Goal: Task Accomplishment & Management: Use online tool/utility

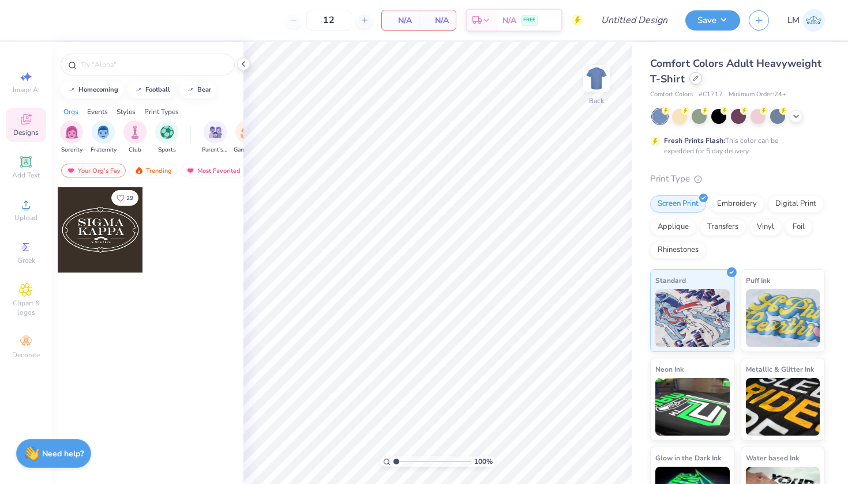
click at [693, 80] on icon at bounding box center [695, 78] width 5 height 5
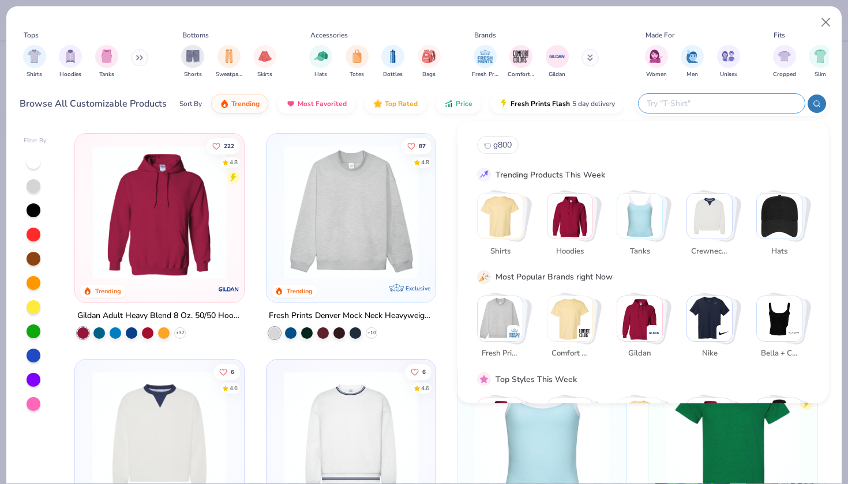
click at [737, 103] on input "text" at bounding box center [720, 103] width 151 height 13
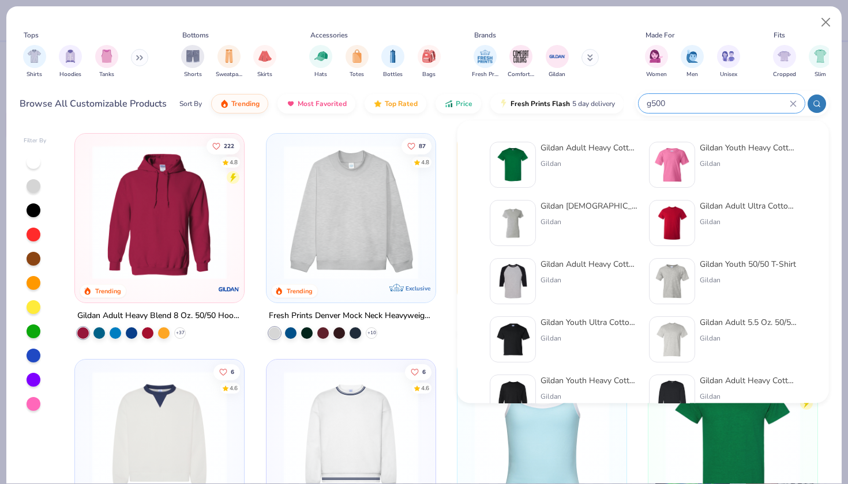
type input "g500"
click at [581, 148] on div "Gildan Adult Heavy Cotton T-Shirt" at bounding box center [588, 148] width 97 height 12
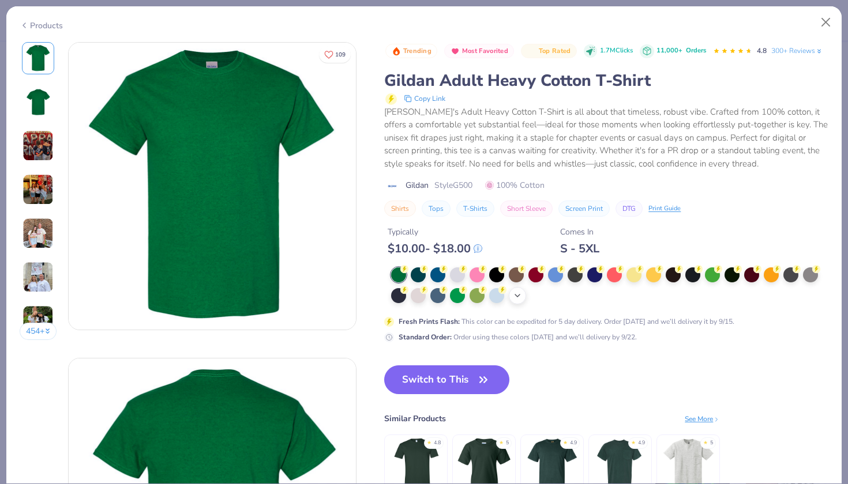
click at [522, 296] on div "+ 22" at bounding box center [517, 295] width 17 height 17
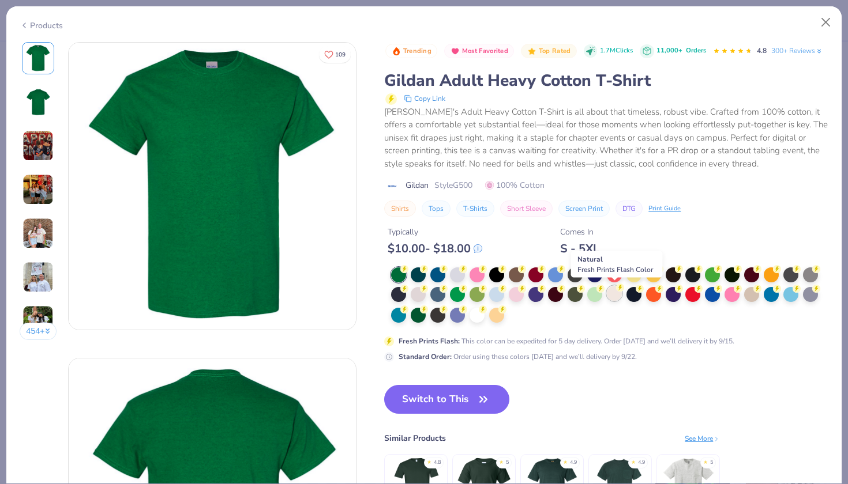
click at [616, 294] on div at bounding box center [614, 293] width 15 height 15
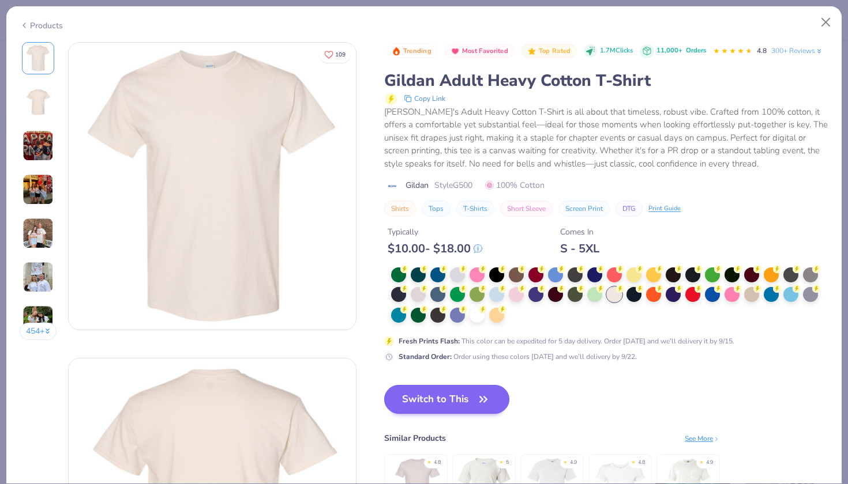
click at [441, 404] on button "Switch to This" at bounding box center [446, 399] width 125 height 29
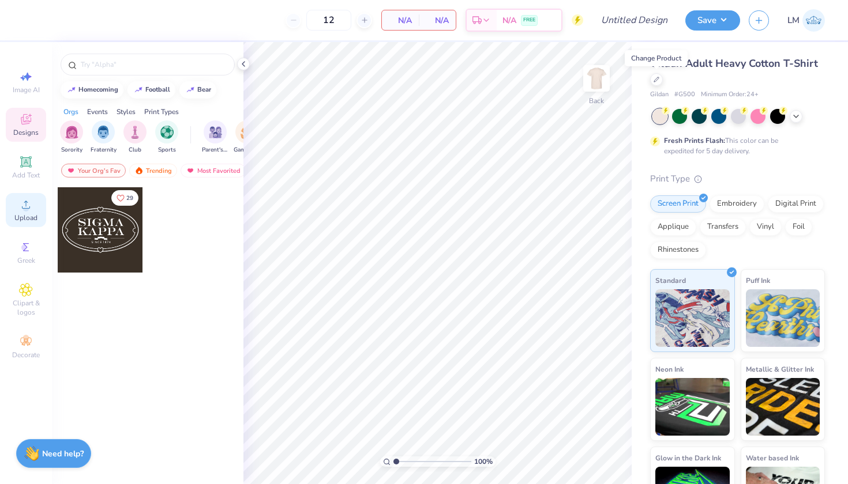
click at [24, 213] on span "Upload" at bounding box center [25, 217] width 23 height 9
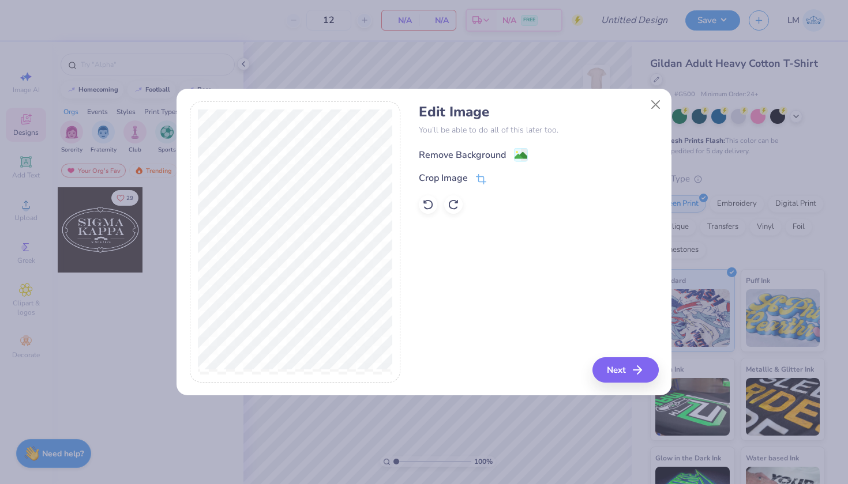
click at [501, 153] on div "Remove Background" at bounding box center [462, 155] width 87 height 14
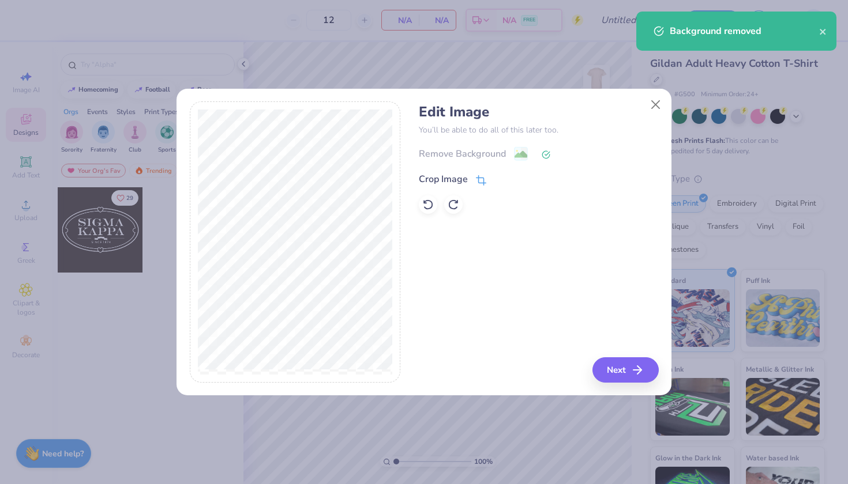
click at [475, 180] on div "Crop Image" at bounding box center [452, 179] width 67 height 14
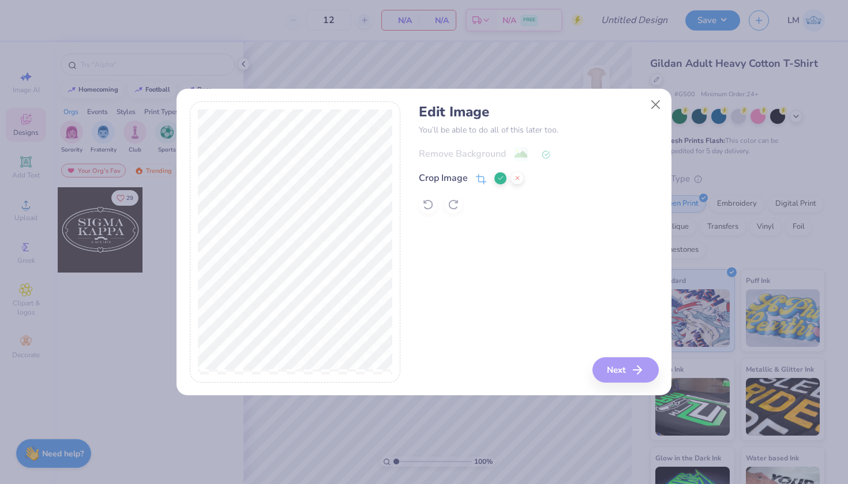
click at [498, 178] on icon at bounding box center [500, 178] width 7 height 7
click at [480, 153] on div "Remove Background" at bounding box center [538, 153] width 239 height 14
click at [543, 153] on icon at bounding box center [545, 155] width 9 height 9
click at [424, 204] on icon at bounding box center [428, 205] width 12 height 12
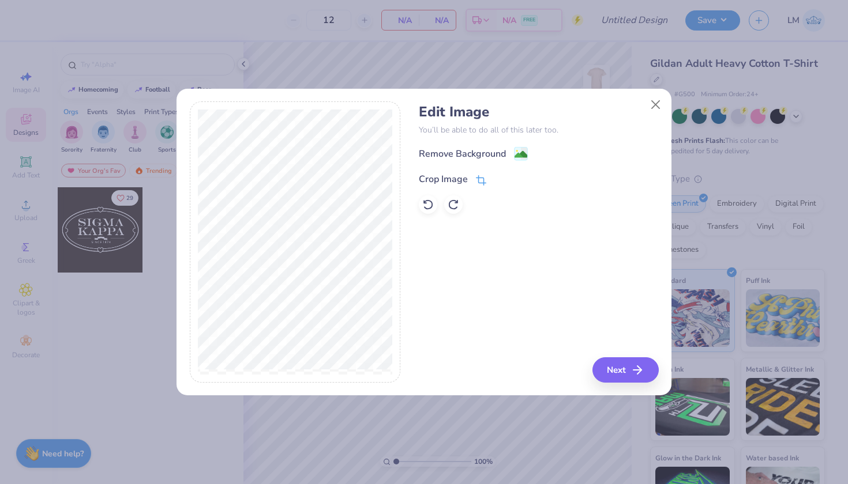
click at [467, 180] on div "Crop Image" at bounding box center [443, 179] width 49 height 14
click at [498, 181] on icon at bounding box center [500, 178] width 7 height 7
click at [524, 156] on image at bounding box center [520, 155] width 13 height 13
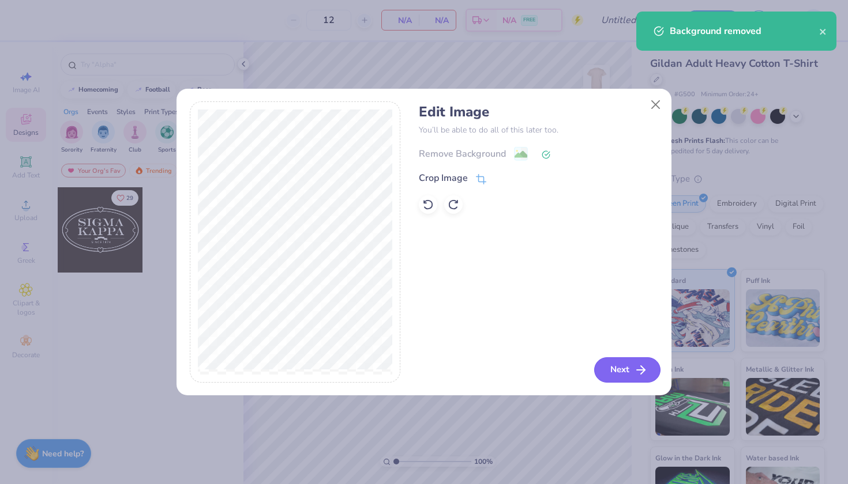
click at [626, 365] on button "Next" at bounding box center [627, 370] width 66 height 25
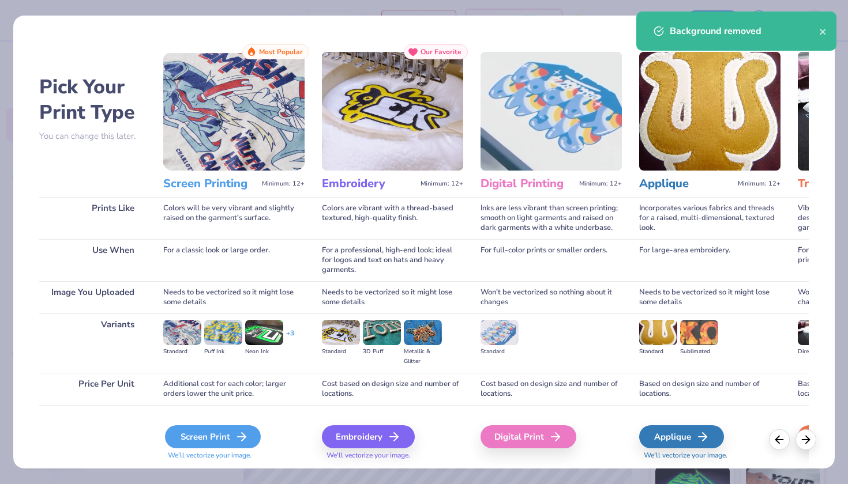
click at [225, 432] on div "Screen Print" at bounding box center [213, 437] width 96 height 23
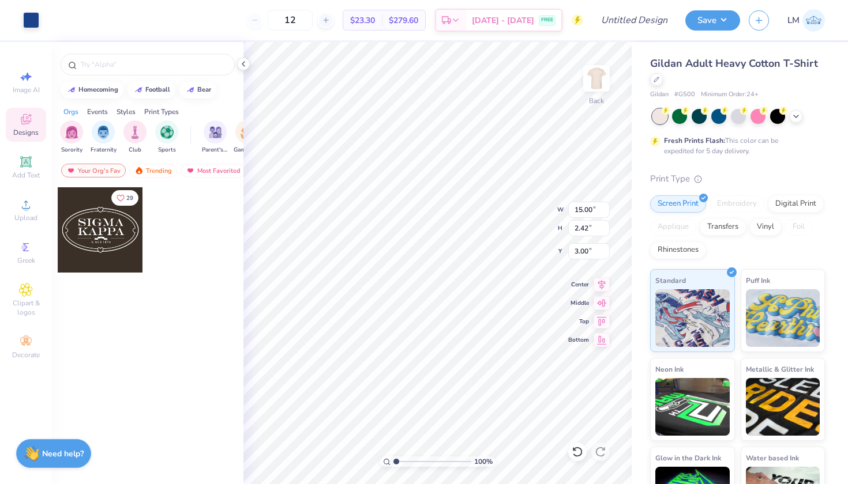
type input "3.00"
click at [244, 64] on icon at bounding box center [243, 63] width 9 height 9
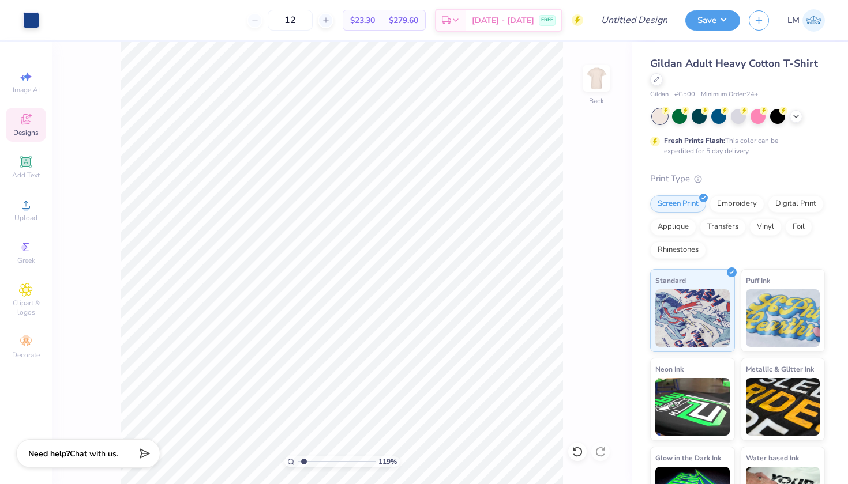
type input "1.48"
click at [304, 463] on input "range" at bounding box center [337, 462] width 78 height 10
type input "3.66"
type input "3.55"
type input "0.59"
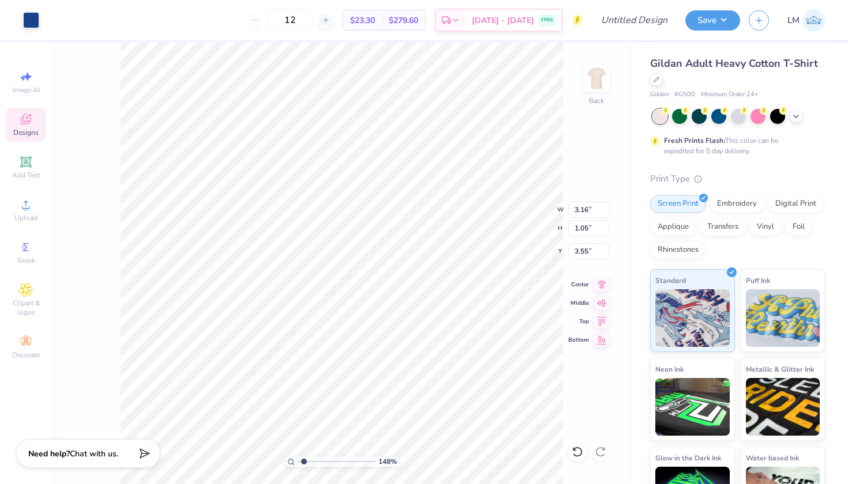
type input "0.64"
type input "3.76"
type input "0.57"
type input "3.76"
type input "0.57"
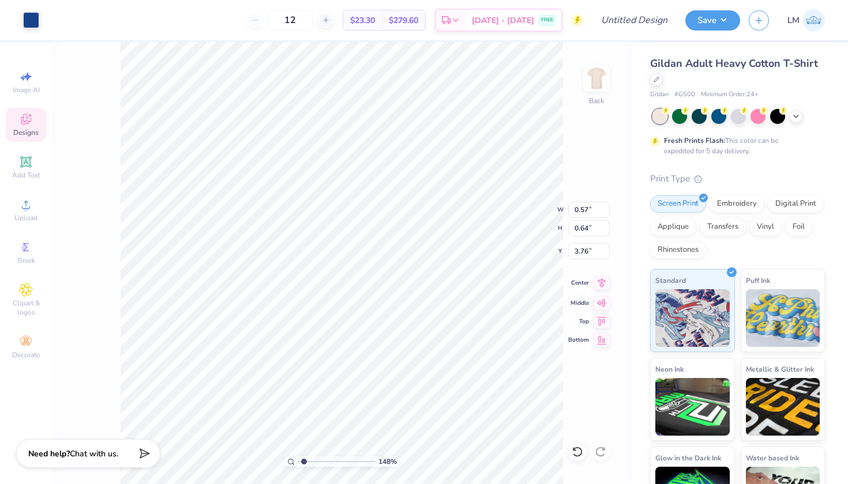
click at [601, 280] on icon at bounding box center [601, 284] width 7 height 10
type input "3.66"
click at [576, 451] on icon at bounding box center [577, 452] width 12 height 12
type input "0.59"
type input "0.64"
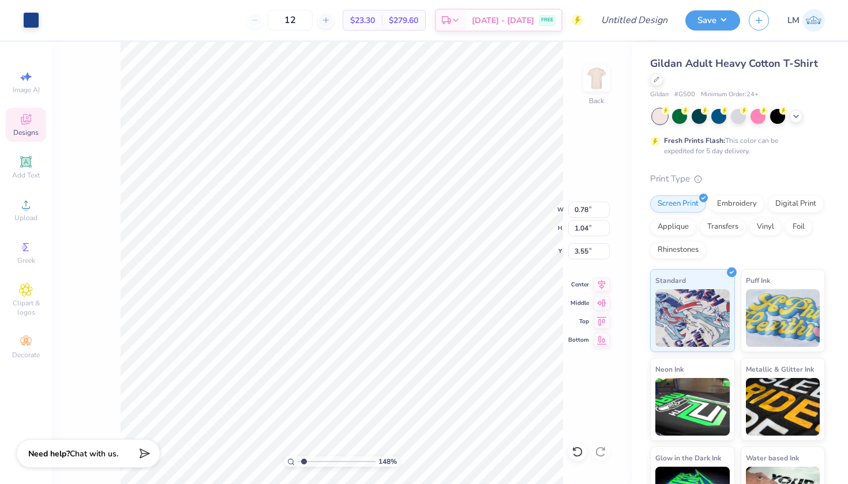
type input "3.66"
type input "1.12"
type input "0.65"
type input "3.72"
type input "0.59"
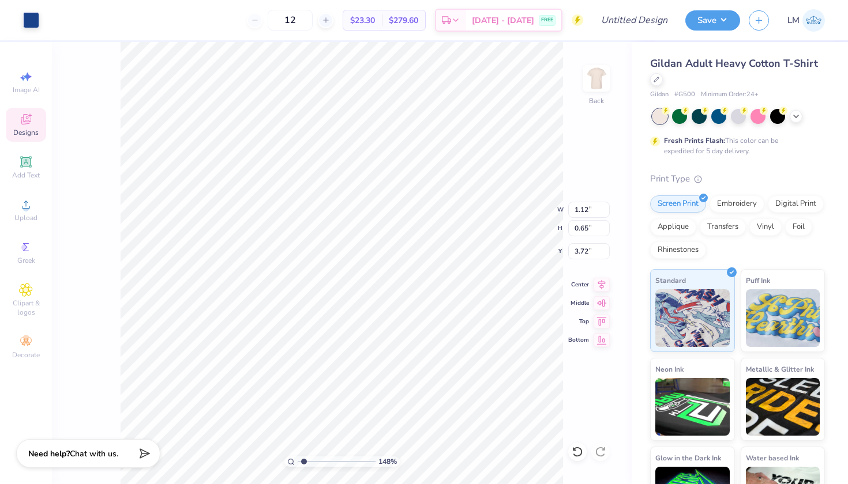
type input "0.64"
type input "3.66"
click at [588, 208] on input "1.23" at bounding box center [589, 210] width 42 height 16
type input "1.12"
type input "2.50"
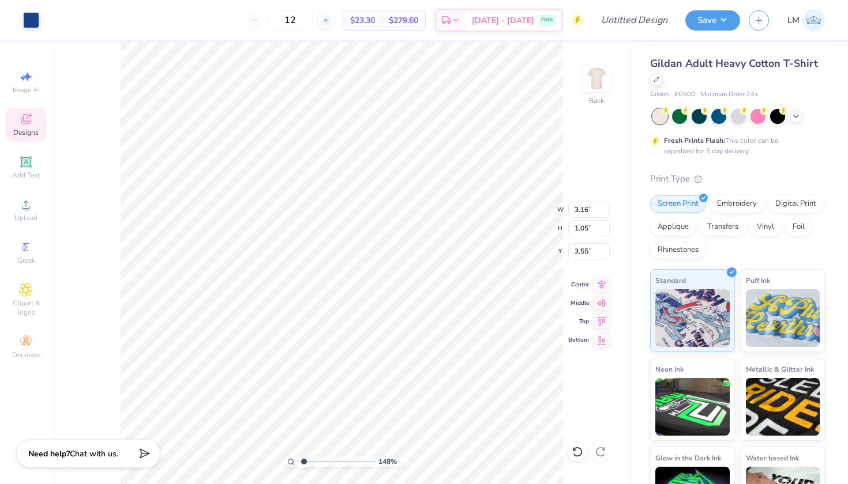
type input "0.83"
type input "3.56"
click at [604, 283] on icon at bounding box center [601, 283] width 16 height 14
click at [600, 66] on img at bounding box center [596, 78] width 46 height 46
click at [27, 202] on icon at bounding box center [26, 205] width 8 height 8
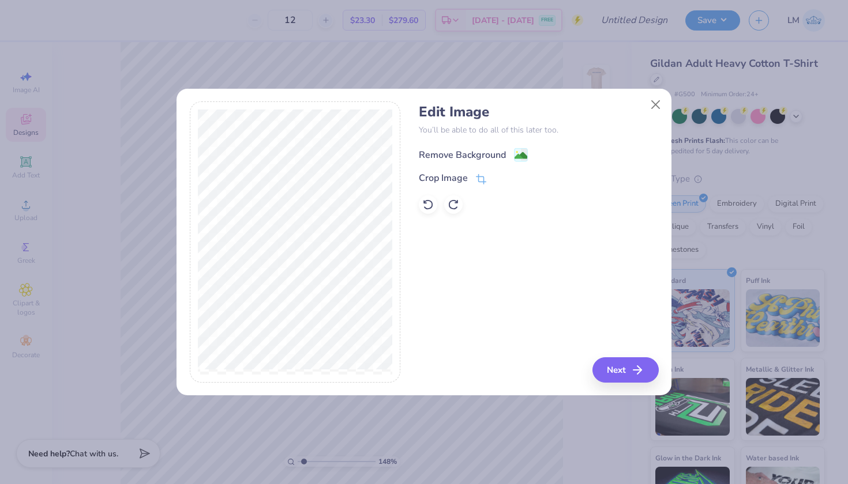
click at [503, 152] on div "Remove Background" at bounding box center [462, 155] width 87 height 14
click at [646, 370] on icon "button" at bounding box center [641, 370] width 14 height 14
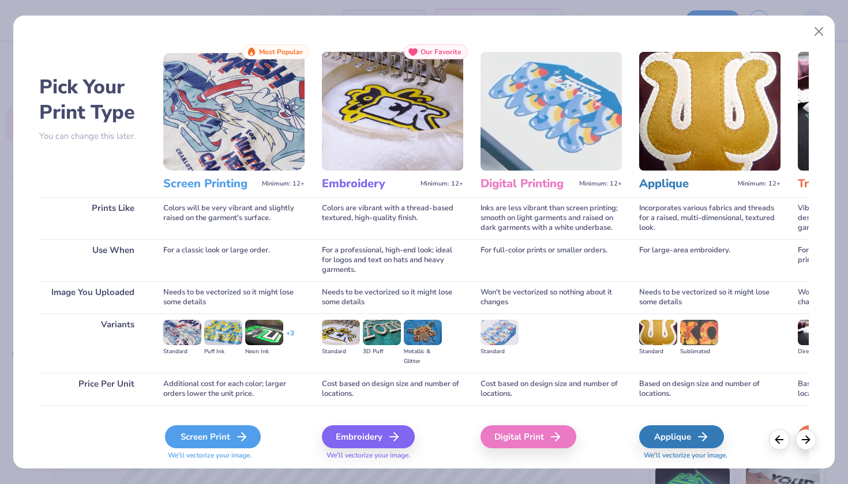
click at [229, 436] on div "Screen Print" at bounding box center [213, 437] width 96 height 23
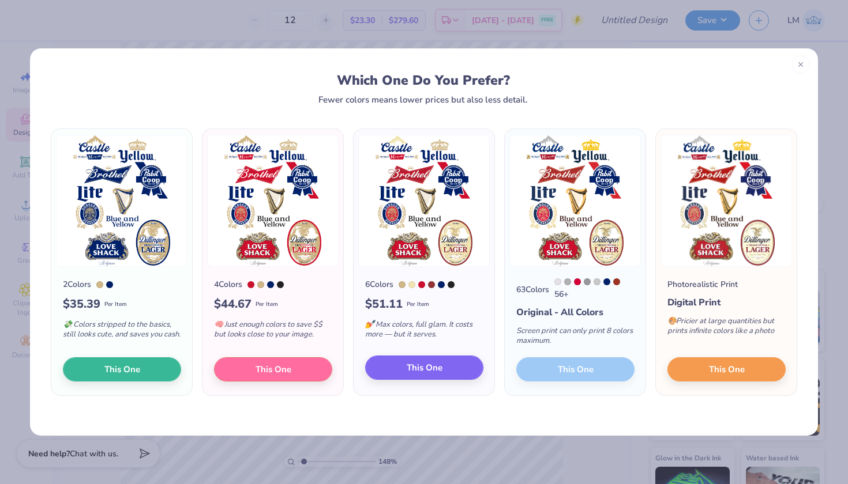
click at [415, 375] on span "This One" at bounding box center [425, 368] width 36 height 13
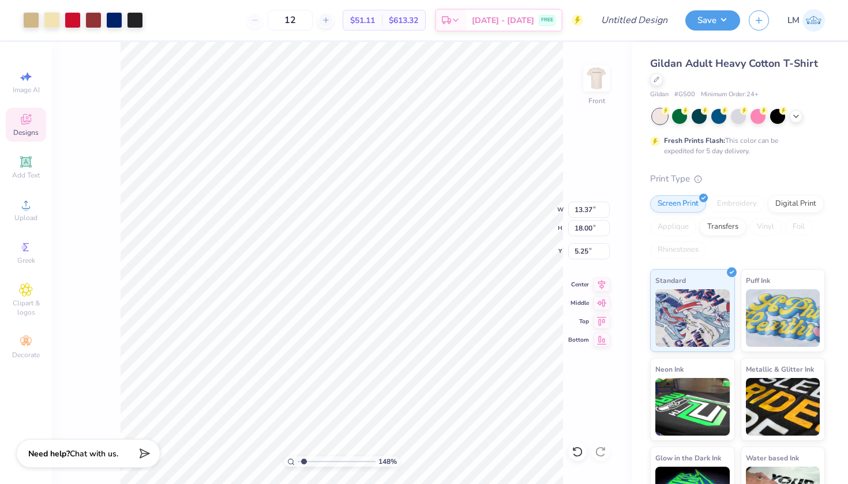
type input "3.00"
click at [597, 284] on icon at bounding box center [601, 283] width 16 height 14
type input "4.02"
drag, startPoint x: 303, startPoint y: 459, endPoint x: 323, endPoint y: 465, distance: 21.5
click at [323, 465] on input "range" at bounding box center [337, 462] width 78 height 10
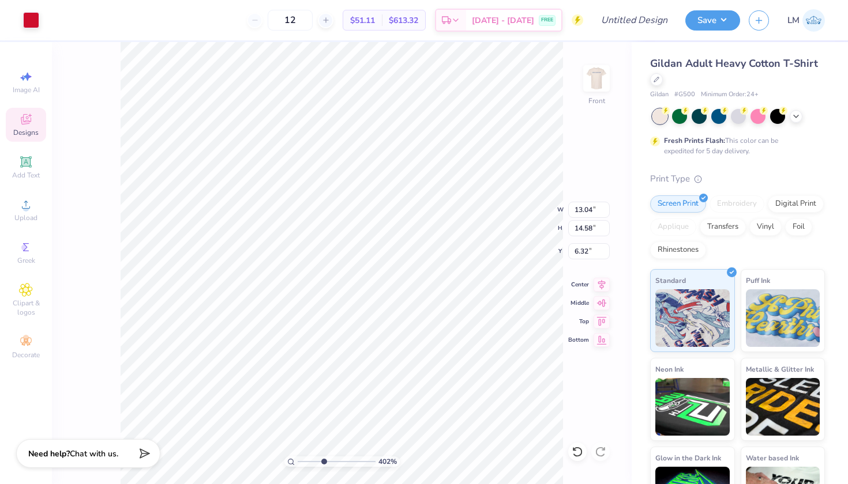
type input "8.22"
type input "2.98"
type input "5.60"
type input "0.10"
type input "0.13"
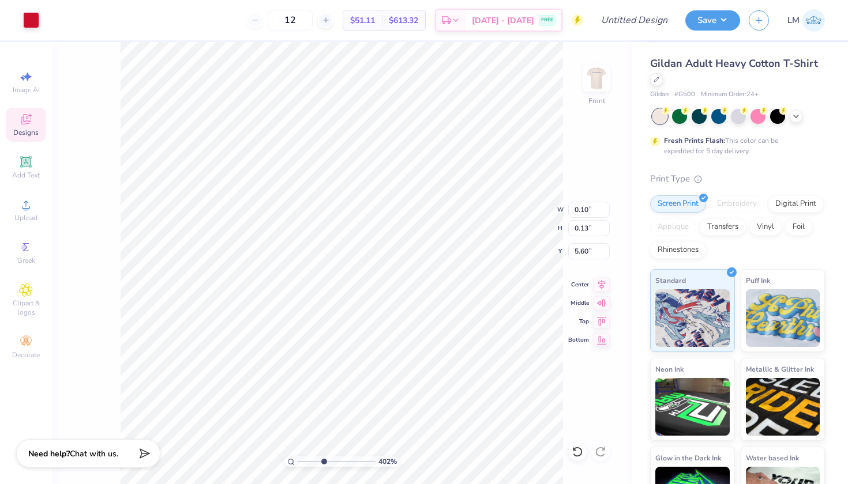
type input "5.94"
type input "5.56"
type input "9.93"
type input "3.52"
type input "4.83"
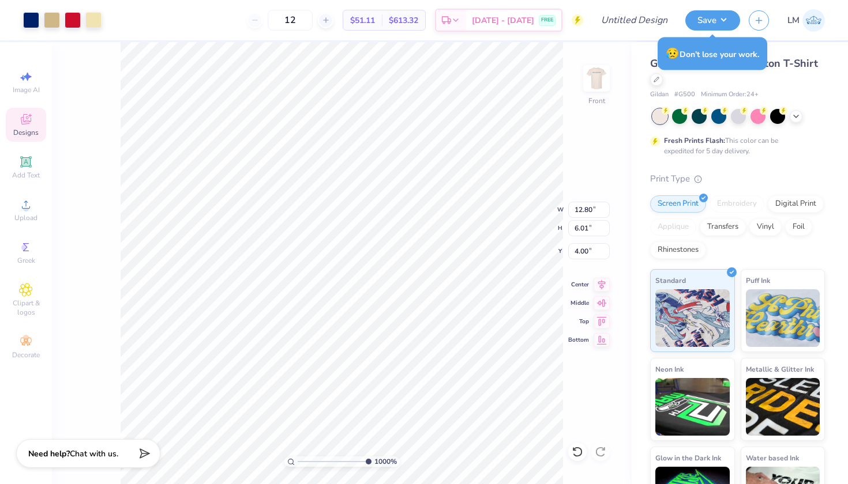
drag, startPoint x: 325, startPoint y: 460, endPoint x: 377, endPoint y: 462, distance: 51.9
click at [377, 462] on div "1000 %" at bounding box center [341, 462] width 115 height 10
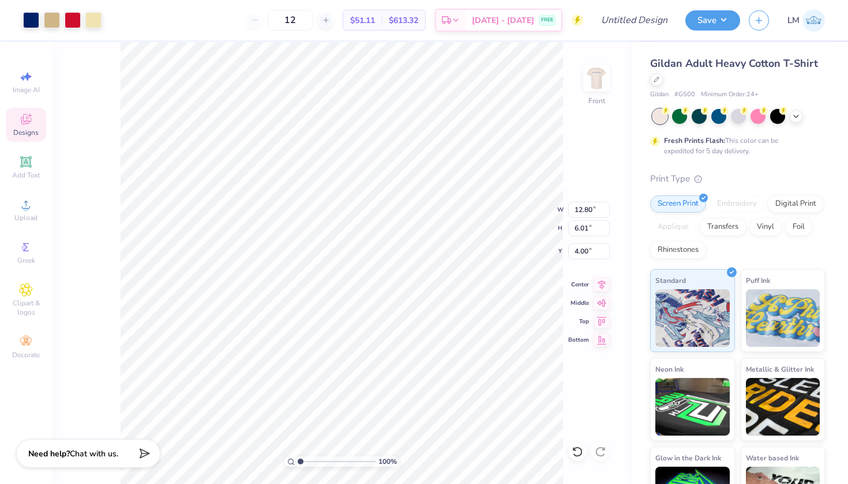
drag, startPoint x: 368, startPoint y: 463, endPoint x: 281, endPoint y: 447, distance: 88.6
click at [281, 447] on div "100 %" at bounding box center [342, 263] width 442 height 442
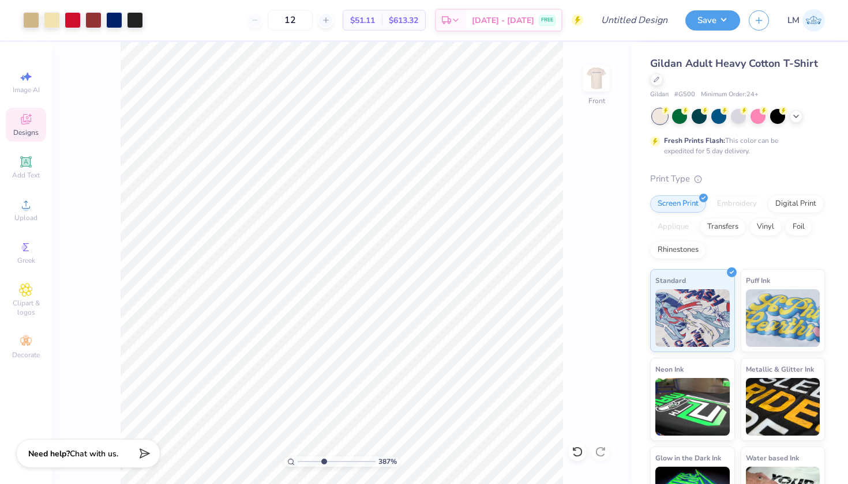
type input "4.02"
drag, startPoint x: 301, startPoint y: 462, endPoint x: 323, endPoint y: 462, distance: 22.5
click at [323, 462] on input "range" at bounding box center [337, 462] width 78 height 10
click at [311, 21] on input "12" at bounding box center [290, 20] width 45 height 21
type input "1"
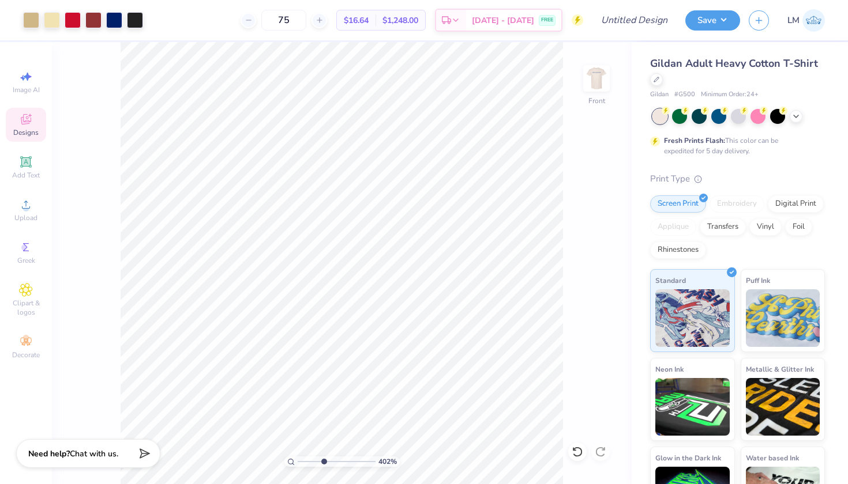
type input "75"
type input "1.26"
drag, startPoint x: 324, startPoint y: 462, endPoint x: 302, endPoint y: 458, distance: 22.3
click at [302, 458] on input "range" at bounding box center [337, 462] width 78 height 10
click at [602, 73] on img at bounding box center [596, 78] width 46 height 46
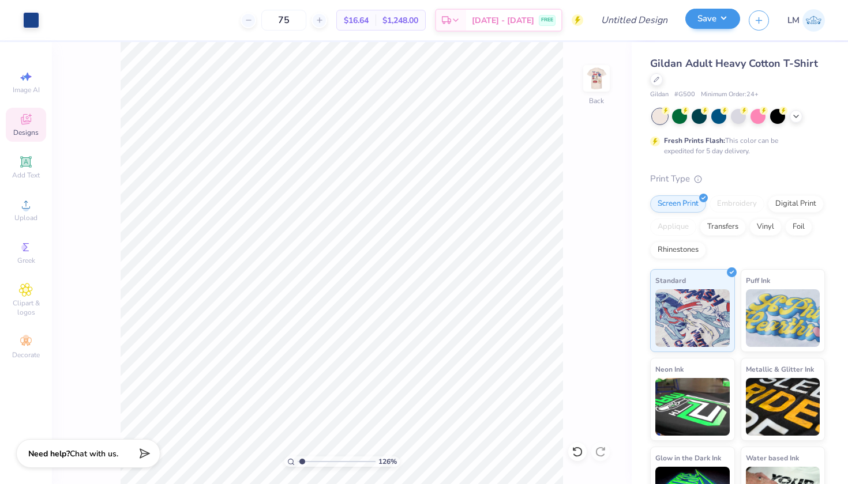
click at [727, 24] on button "Save" at bounding box center [712, 19] width 55 height 20
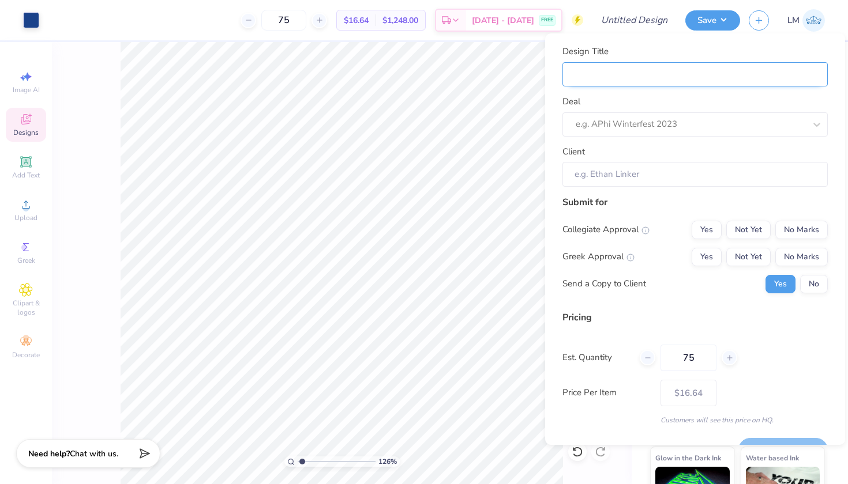
click at [618, 81] on input "Design Title" at bounding box center [694, 74] width 265 height 25
type input "P"
type input "PW"
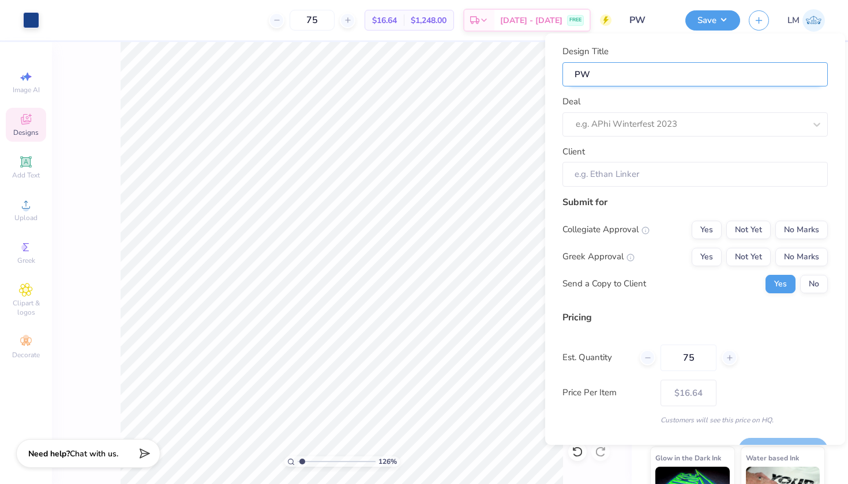
type input "PWF"
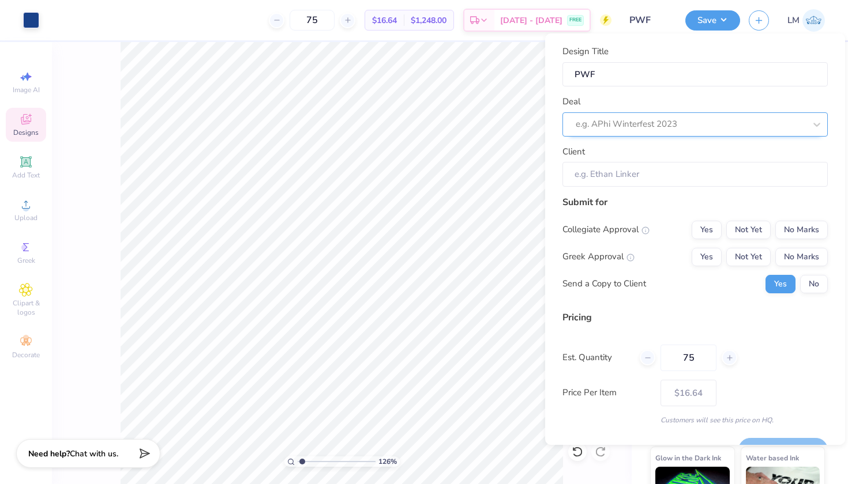
click at [619, 124] on div "e.g. APhi Winterfest 2023" at bounding box center [689, 124] width 229 height 13
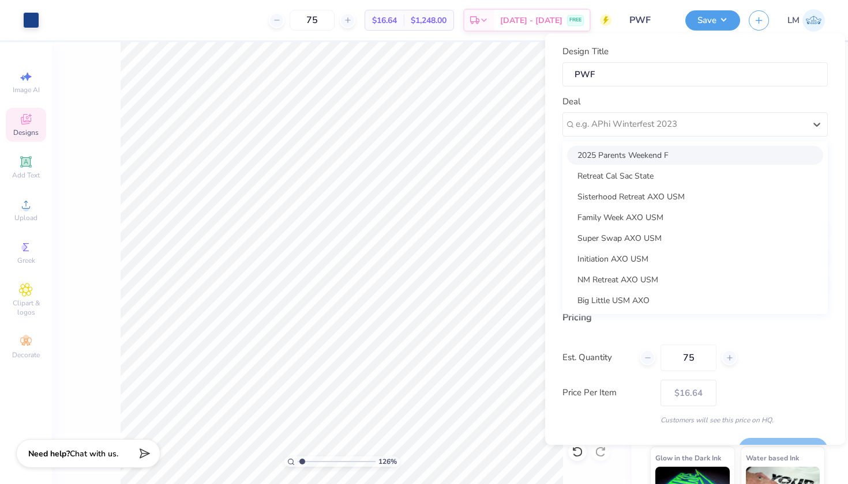
click at [619, 148] on div "2025 Parents Weekend F" at bounding box center [695, 155] width 256 height 19
type input "Frankie Argento"
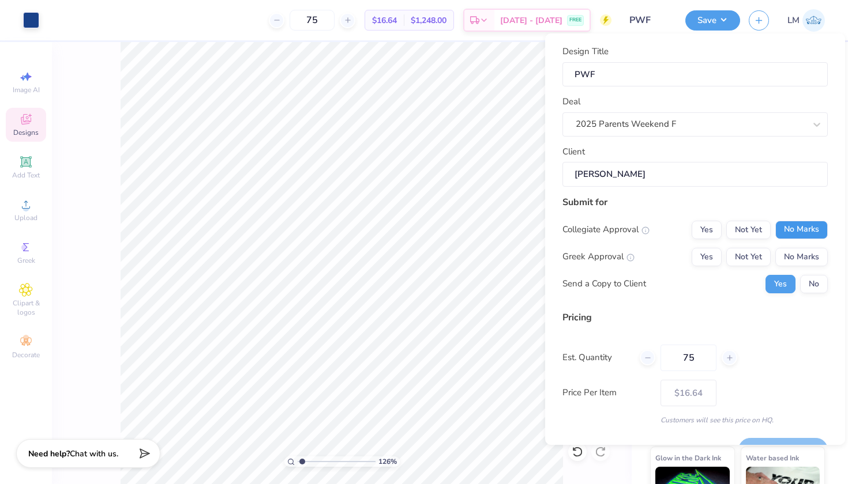
click at [796, 226] on button "No Marks" at bounding box center [801, 230] width 52 height 18
click at [799, 257] on button "No Marks" at bounding box center [801, 257] width 52 height 18
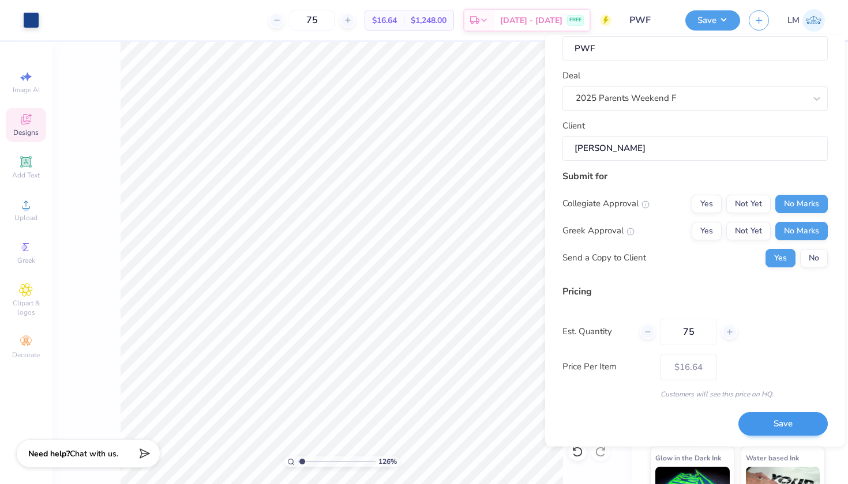
scroll to position [27, 0]
click at [777, 427] on button "Save" at bounding box center [782, 425] width 89 height 24
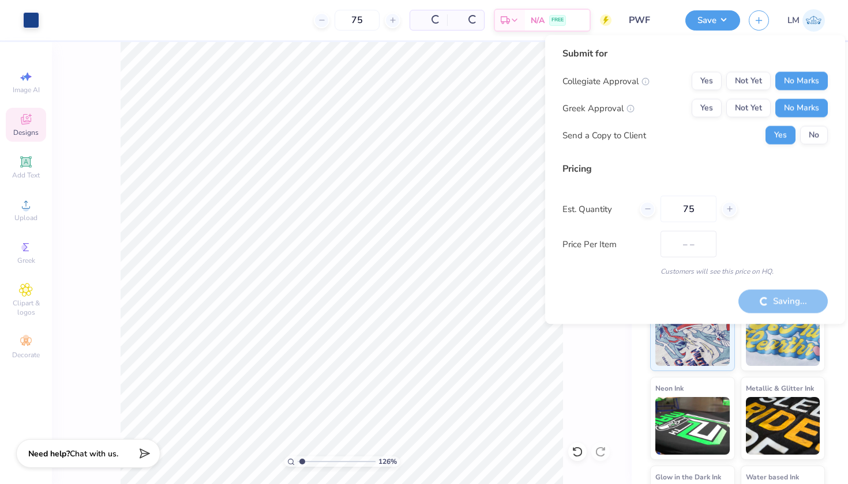
type input "$16.64"
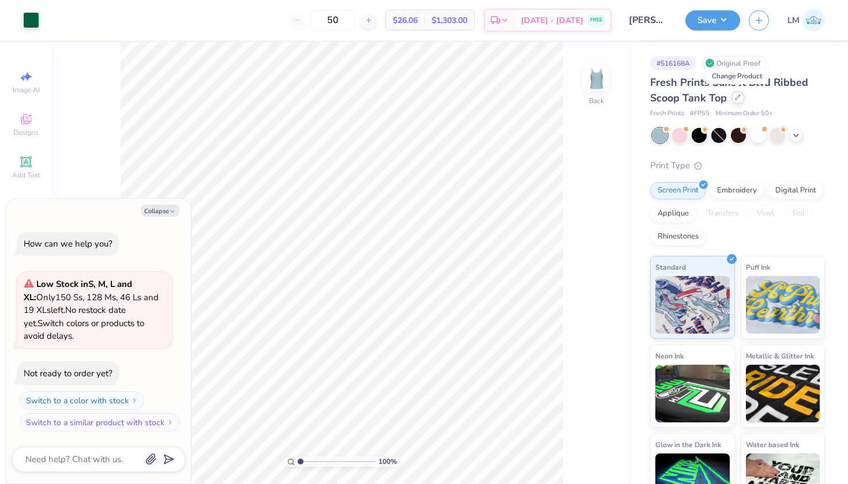
click at [741, 94] on div at bounding box center [737, 97] width 13 height 13
type textarea "x"
click at [735, 99] on icon at bounding box center [738, 98] width 6 height 6
type textarea "x"
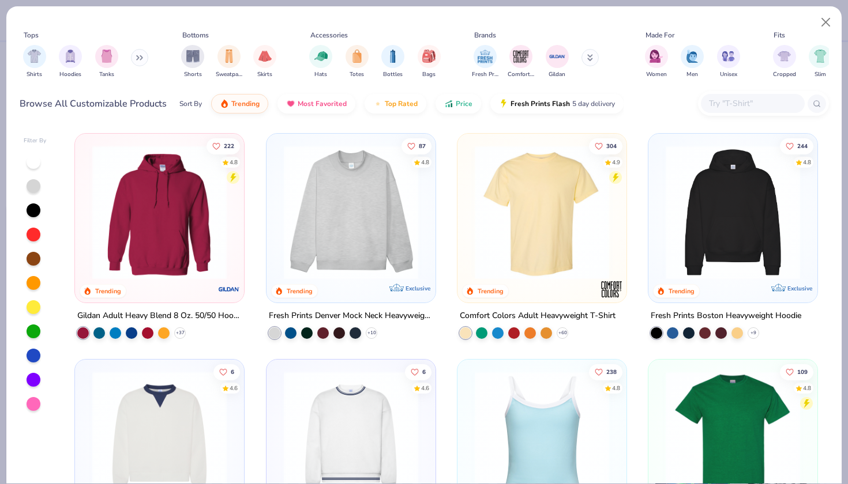
click at [725, 104] on input "text" at bounding box center [752, 103] width 89 height 13
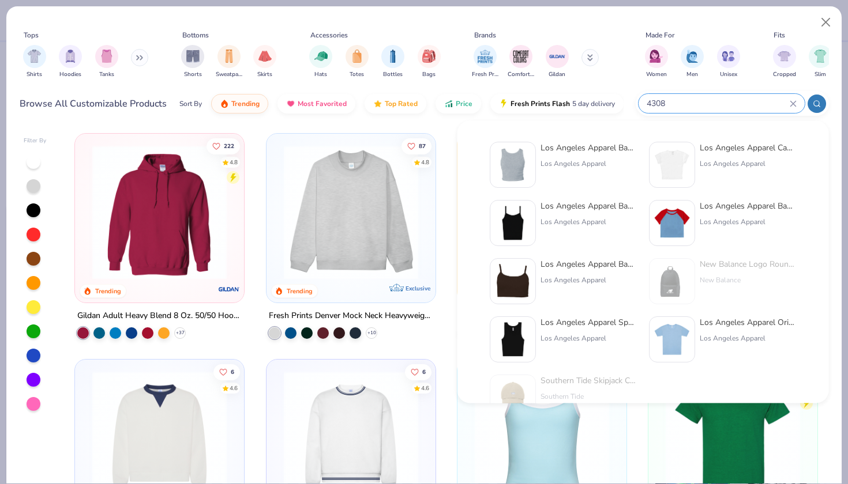
type input "4308"
click at [585, 151] on div "Los Angeles Apparel Baby Rib Crop Tank" at bounding box center [588, 148] width 97 height 12
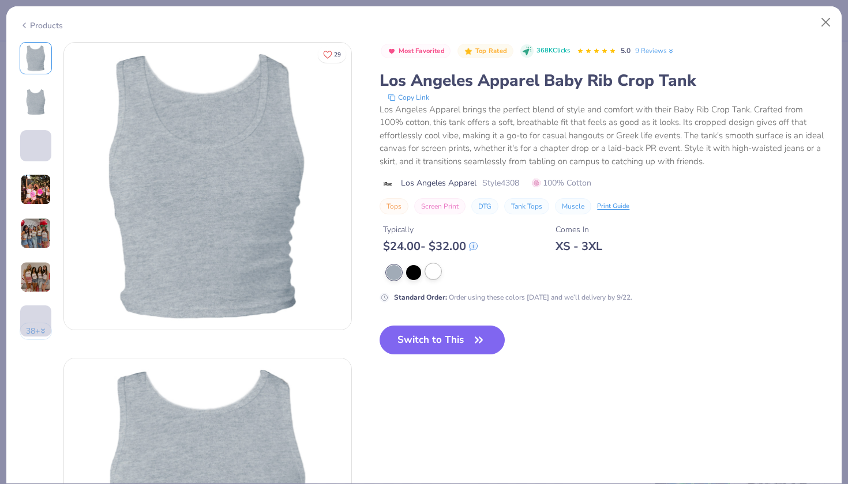
click at [435, 276] on div at bounding box center [433, 271] width 15 height 15
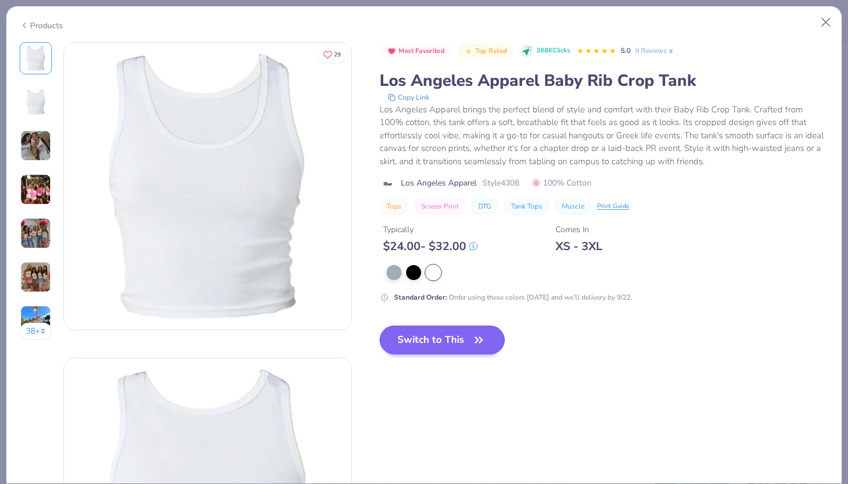
click at [477, 343] on icon "button" at bounding box center [478, 339] width 7 height 5
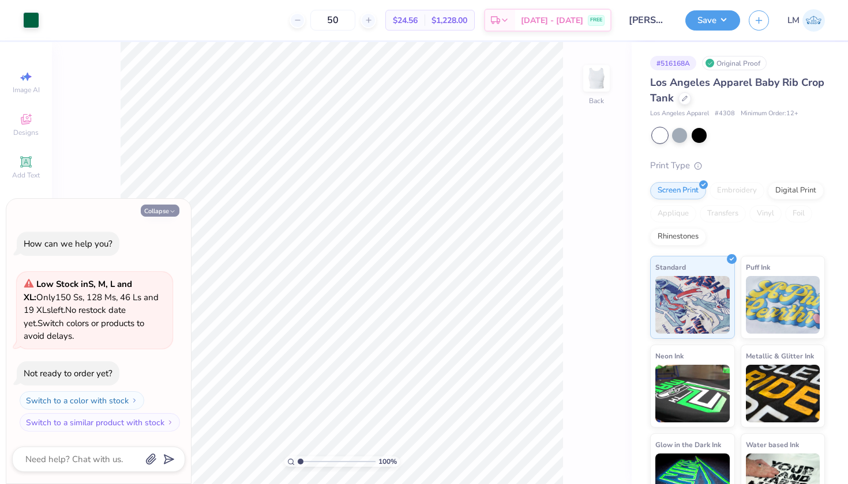
click at [169, 210] on icon "button" at bounding box center [172, 211] width 7 height 7
type textarea "x"
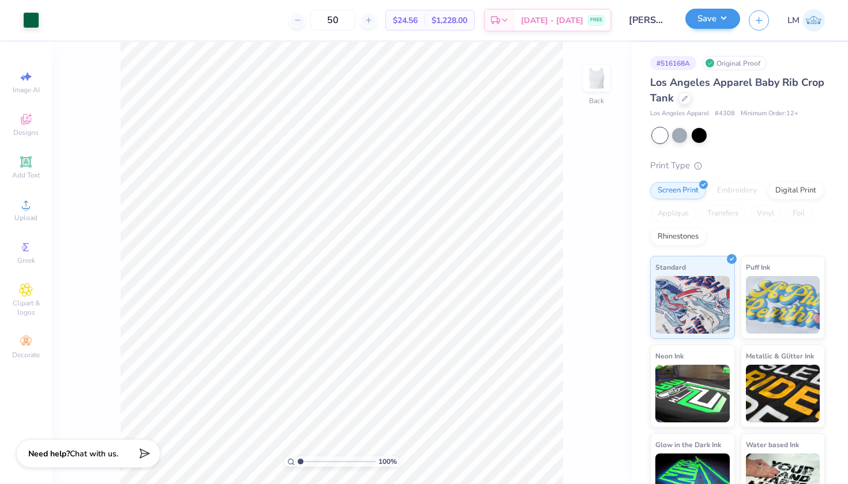
click at [725, 25] on button "Save" at bounding box center [712, 19] width 55 height 20
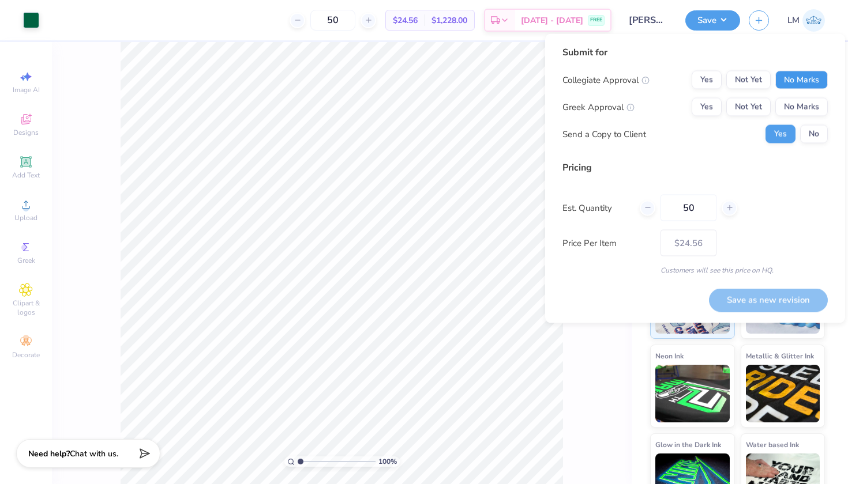
click at [812, 76] on button "No Marks" at bounding box center [801, 80] width 52 height 18
click at [746, 110] on button "Not Yet" at bounding box center [748, 107] width 44 height 18
click at [695, 205] on input "50" at bounding box center [688, 208] width 56 height 27
type input "5"
type input "0"
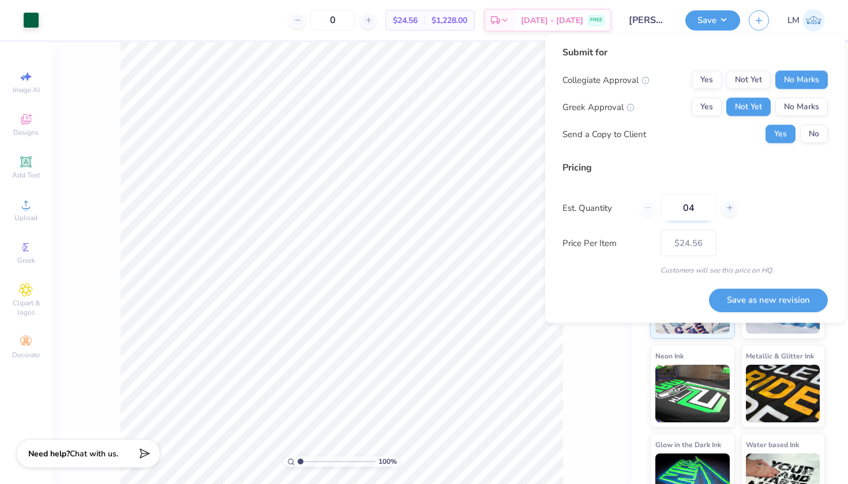
type input "040"
type input "40"
type input "$25.83"
type input "40"
click at [786, 299] on button "Save as new revision" at bounding box center [768, 300] width 119 height 24
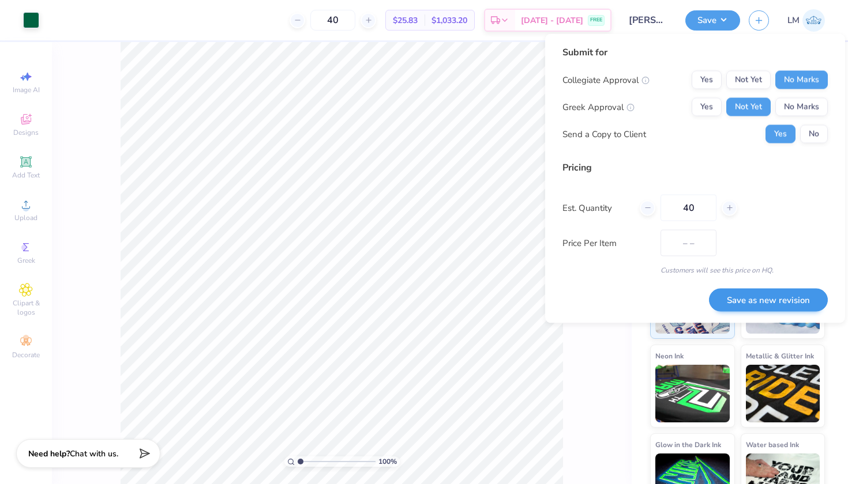
type input "$25.83"
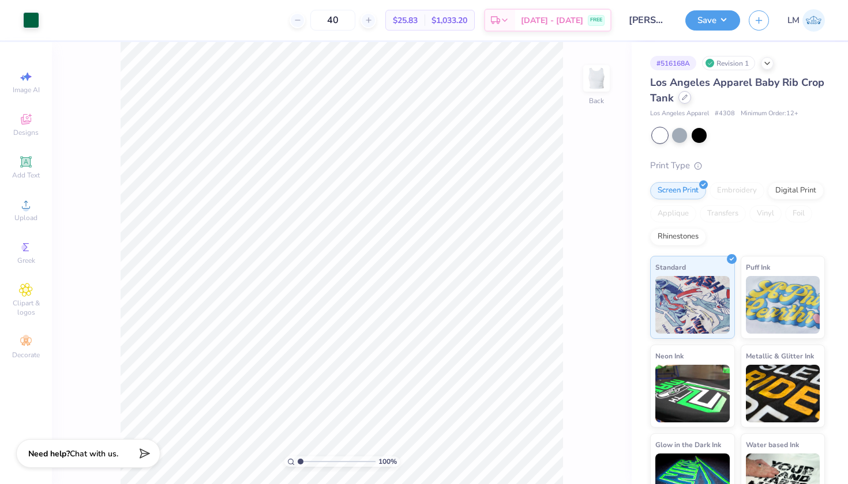
click at [686, 97] on icon at bounding box center [685, 98] width 6 height 6
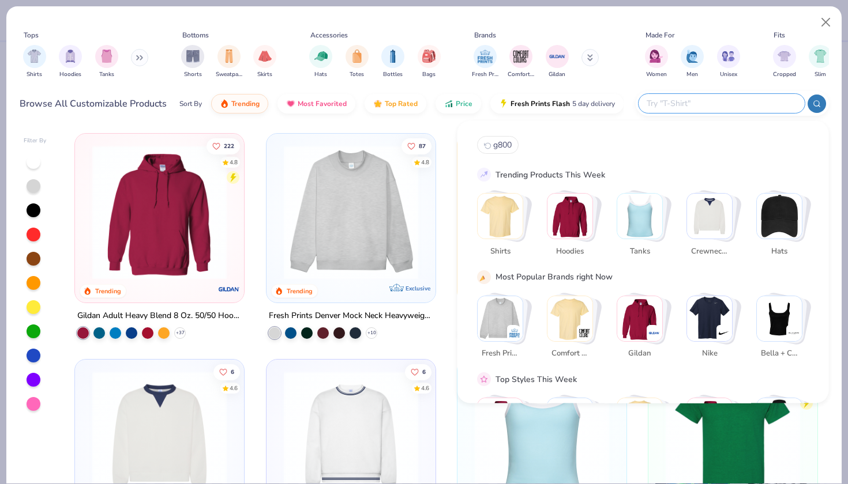
click at [743, 107] on input "text" at bounding box center [720, 103] width 151 height 13
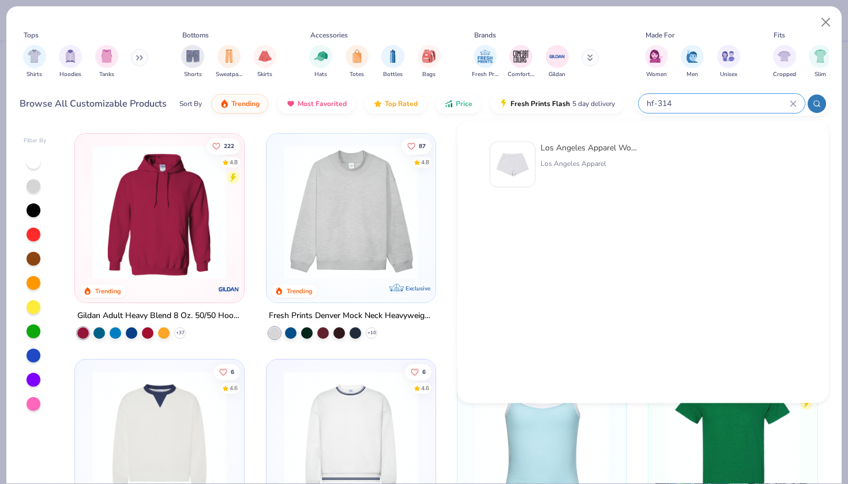
type input "hf-314"
click at [580, 140] on div "Los Angeles Apparel Women's Shorts Los Angeles Apparel" at bounding box center [643, 166] width 332 height 61
click at [569, 167] on div "Los Angeles Apparel" at bounding box center [588, 164] width 97 height 10
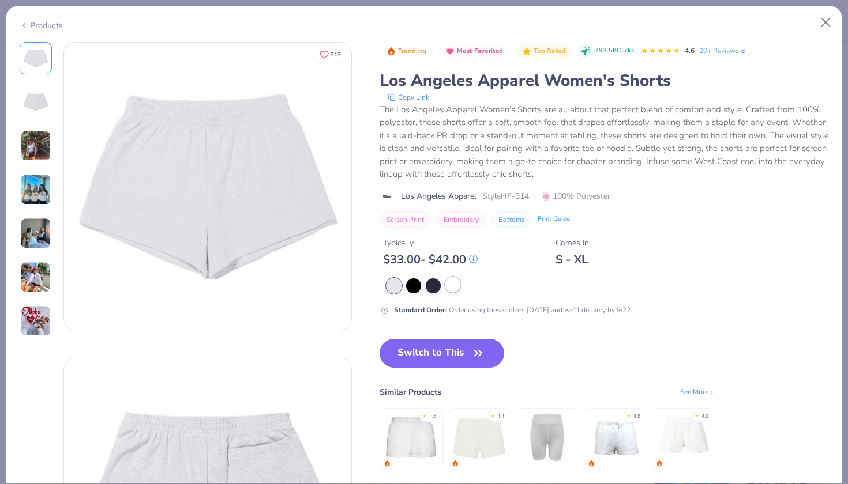
click at [456, 290] on div at bounding box center [452, 284] width 15 height 15
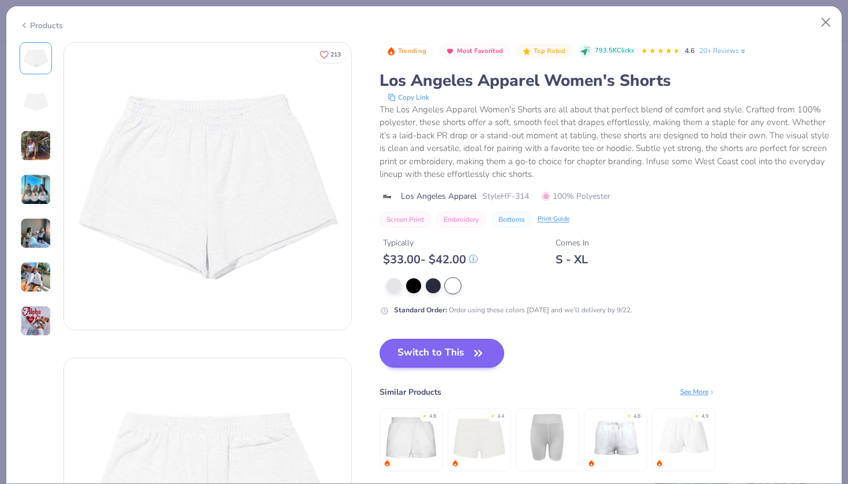
click at [471, 352] on button "Switch to This" at bounding box center [441, 353] width 125 height 29
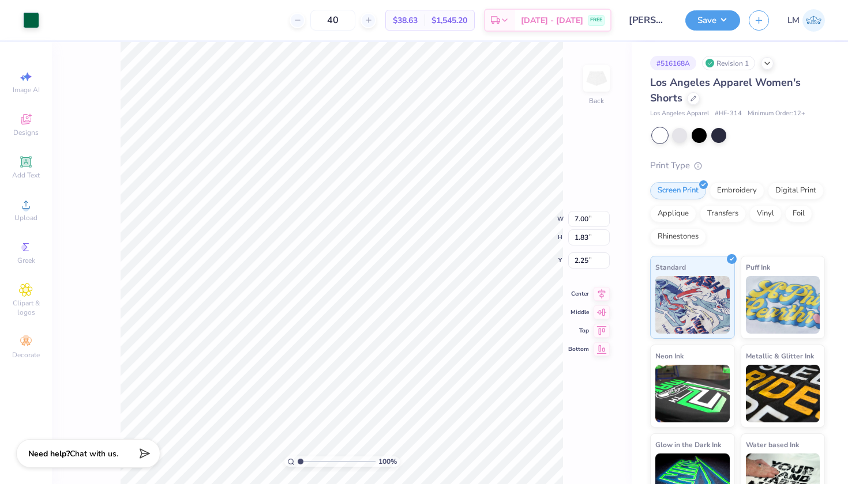
type input "4.00"
type input "1.04"
type input "0.90"
click at [725, 17] on button "Save" at bounding box center [712, 20] width 55 height 20
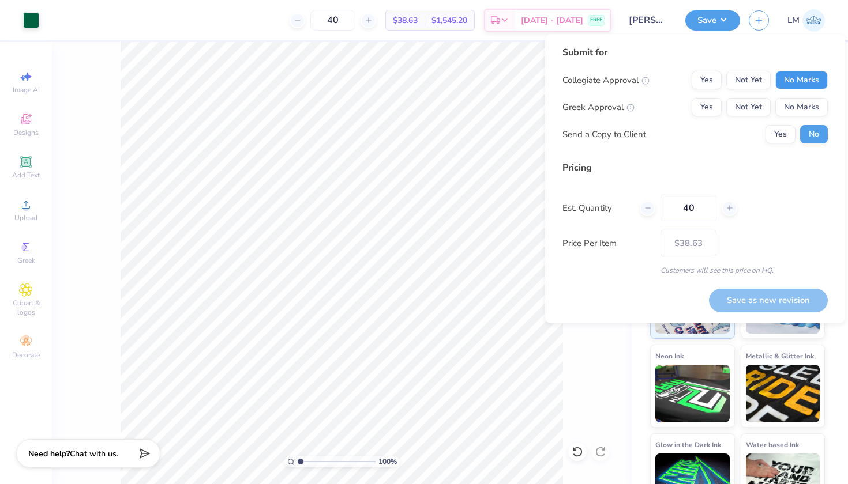
click at [813, 76] on button "No Marks" at bounding box center [801, 80] width 52 height 18
click at [747, 104] on button "Not Yet" at bounding box center [748, 107] width 44 height 18
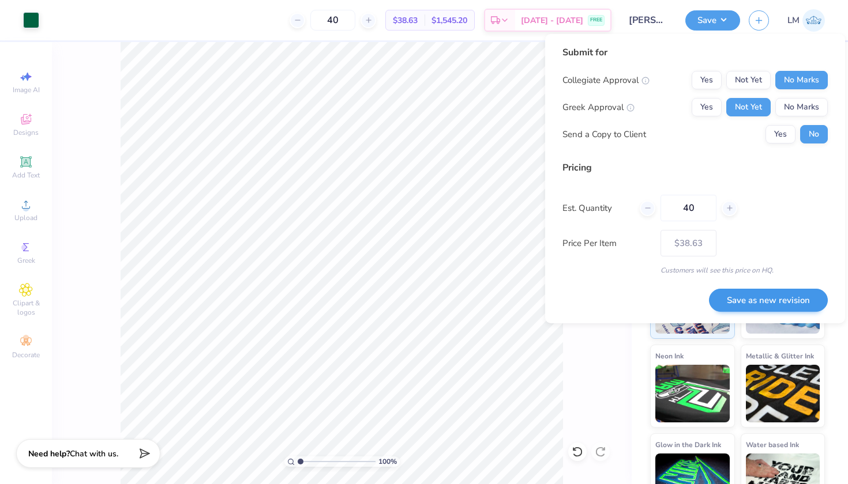
click at [761, 303] on button "Save as new revision" at bounding box center [768, 301] width 119 height 24
type input "$38.63"
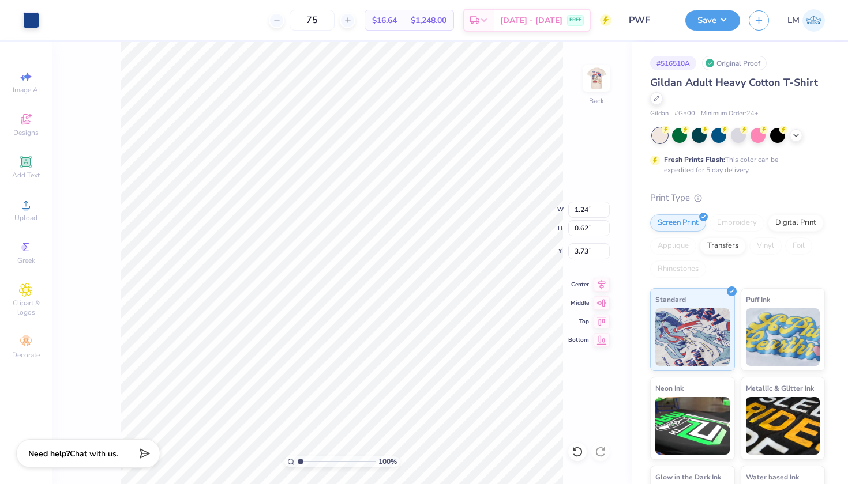
type input "0.51"
type input "3.76"
click at [39, 164] on div "Add Text" at bounding box center [26, 168] width 40 height 34
type input "6.00"
type input "1.74"
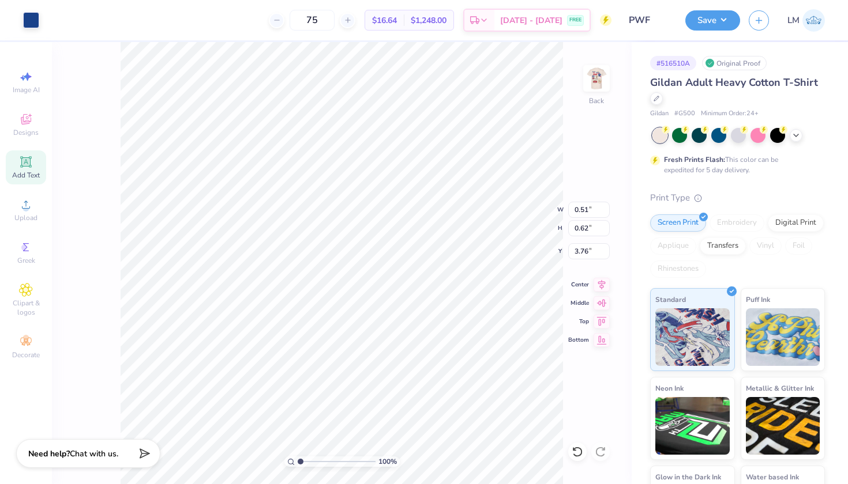
type input "12.38"
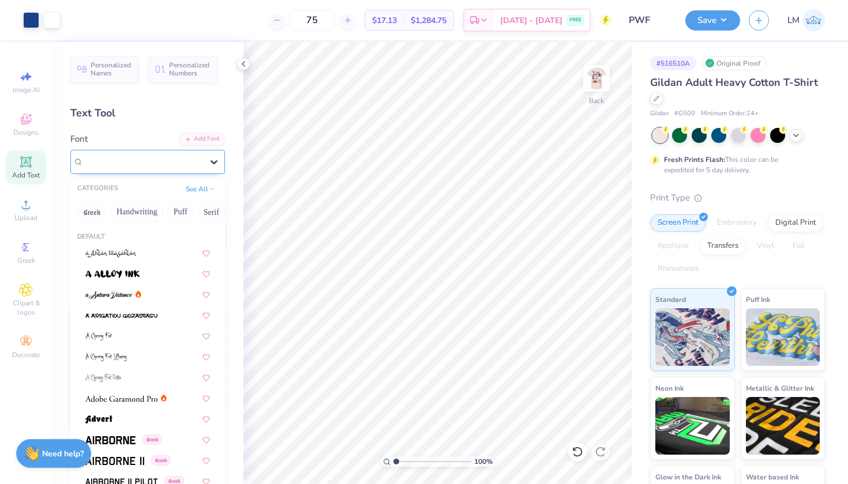
click at [217, 161] on icon at bounding box center [213, 162] width 7 height 4
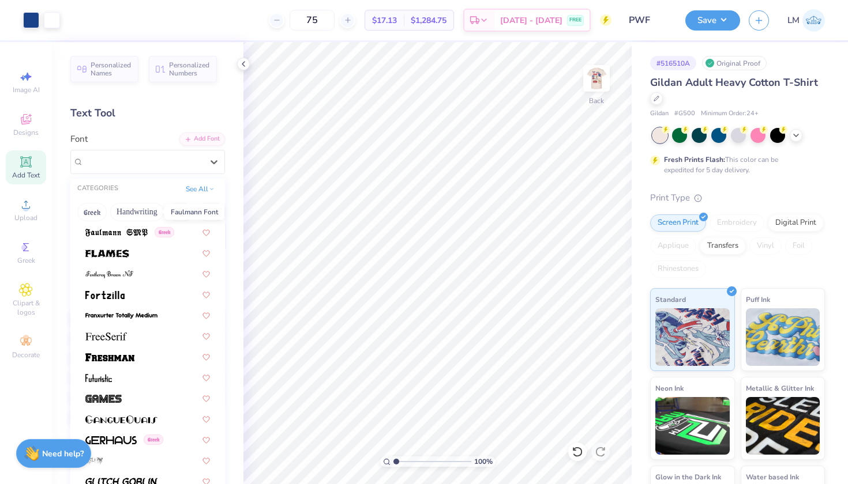
scroll to position [2471, 0]
click at [141, 359] on div at bounding box center [147, 356] width 125 height 12
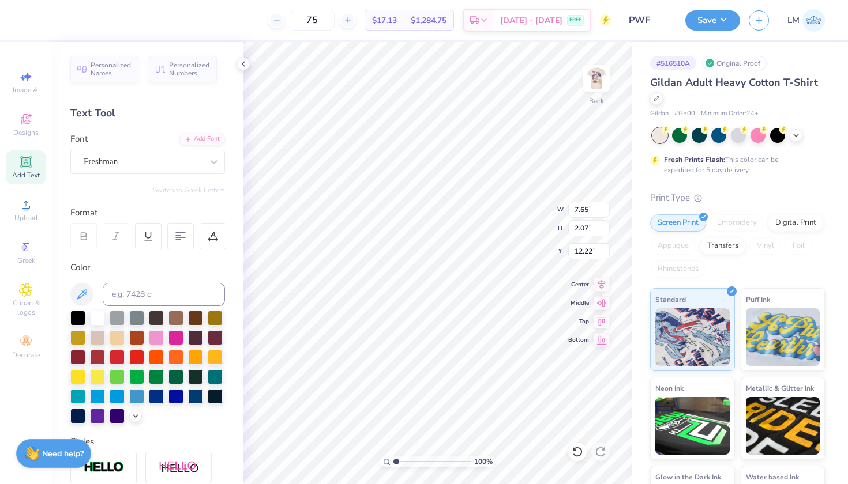
type textarea "T"
type textarea "PARENTS WEEKEND 2025"
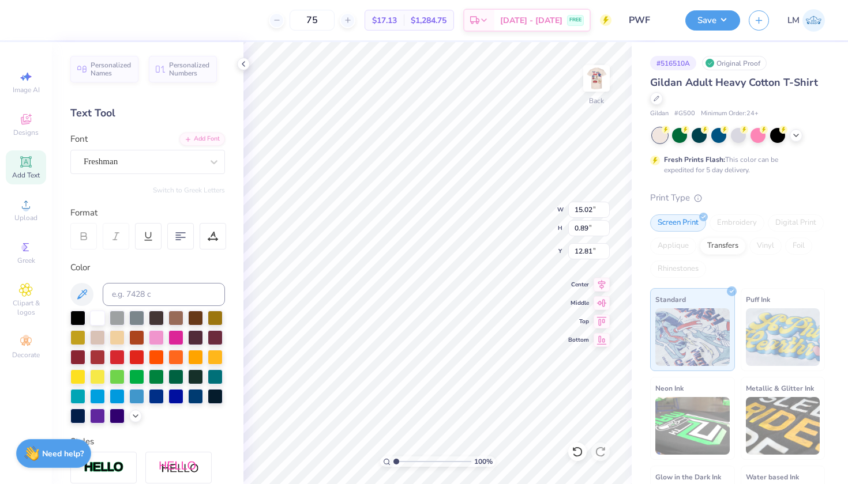
type input "12.16"
type input "0.72"
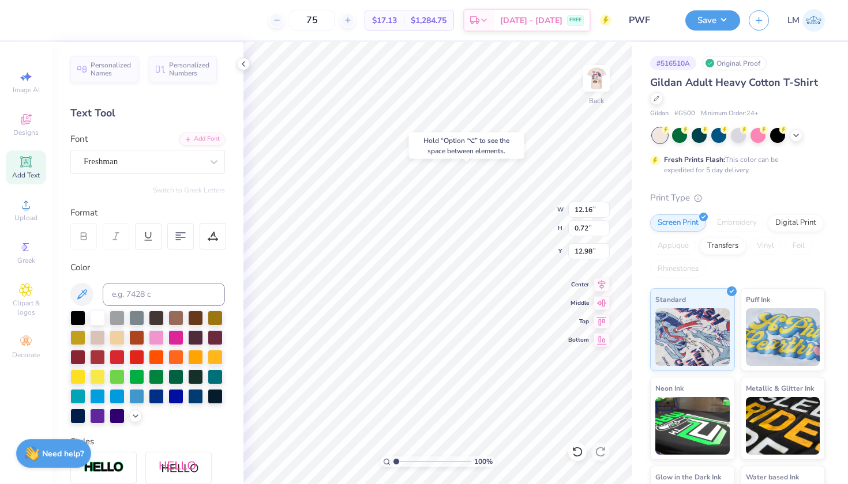
type input "5.61"
type input "0.51"
type input "0.63"
type input "3.73"
type input "12.16"
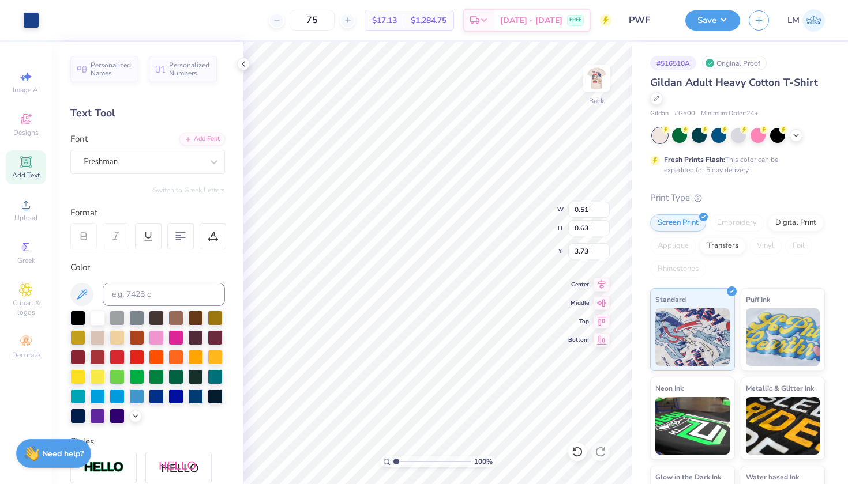
type input "0.72"
type input "5.61"
click at [80, 285] on button at bounding box center [81, 294] width 23 height 23
type input "4.93"
type input "13.33"
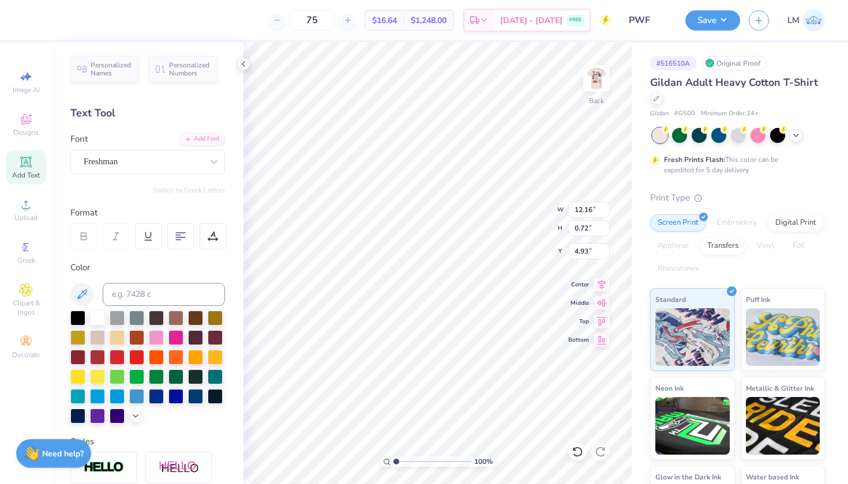
type input "0.79"
click at [597, 300] on icon at bounding box center [601, 302] width 16 height 14
click at [601, 285] on icon at bounding box center [601, 283] width 16 height 14
click at [606, 319] on icon at bounding box center [601, 320] width 16 height 14
type input "3.00"
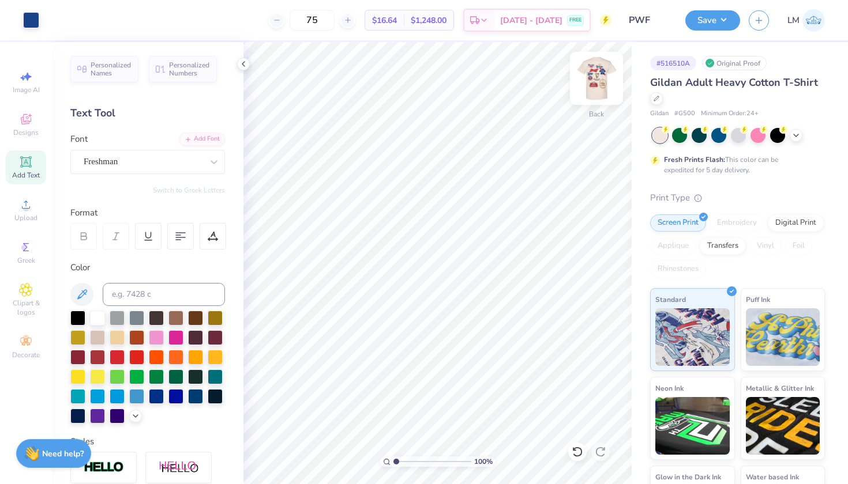
click at [598, 76] on img at bounding box center [596, 78] width 46 height 46
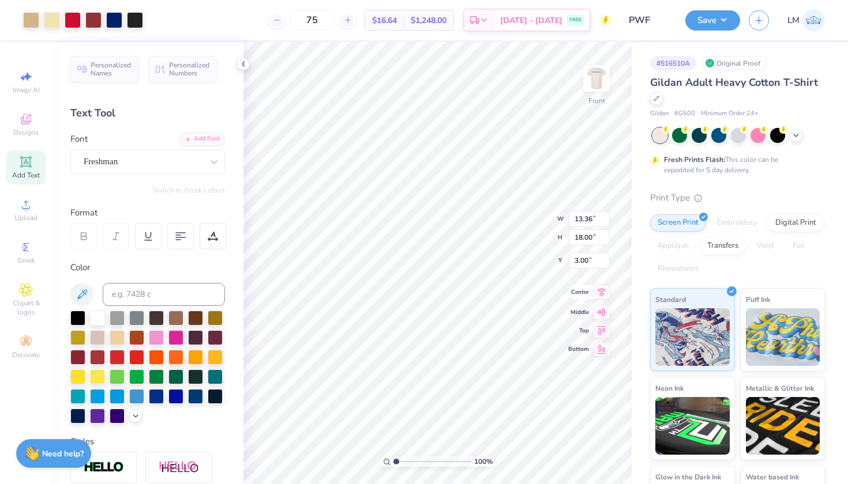
click at [604, 295] on icon at bounding box center [601, 292] width 16 height 14
click at [247, 64] on icon at bounding box center [243, 63] width 9 height 9
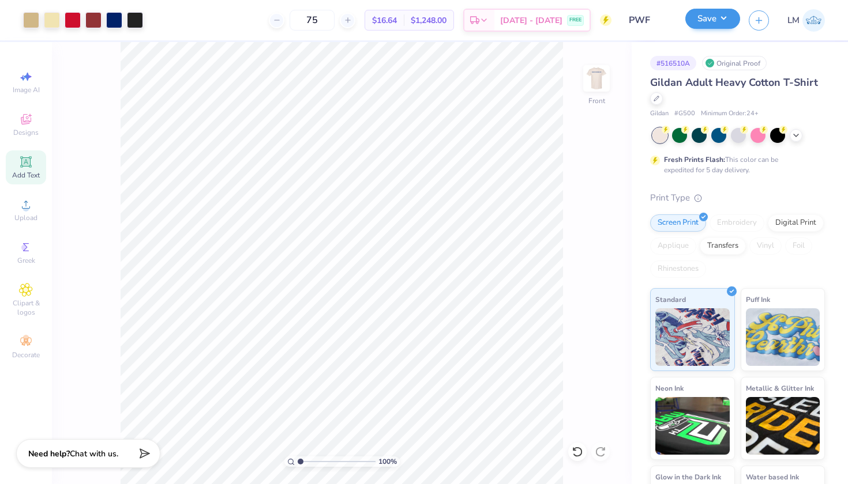
click at [731, 14] on button "Save" at bounding box center [712, 19] width 55 height 20
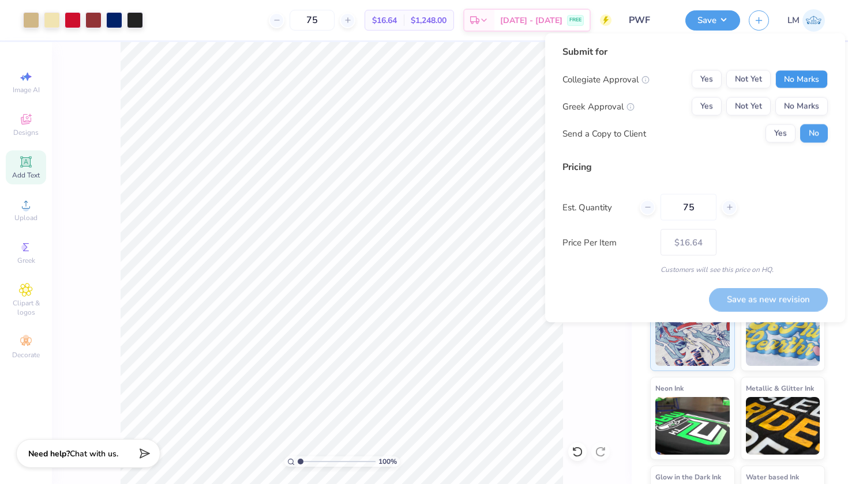
click at [812, 75] on button "No Marks" at bounding box center [801, 79] width 52 height 18
click at [803, 103] on button "No Marks" at bounding box center [801, 106] width 52 height 18
click at [757, 296] on button "Save as new revision" at bounding box center [768, 300] width 119 height 24
type input "$16.64"
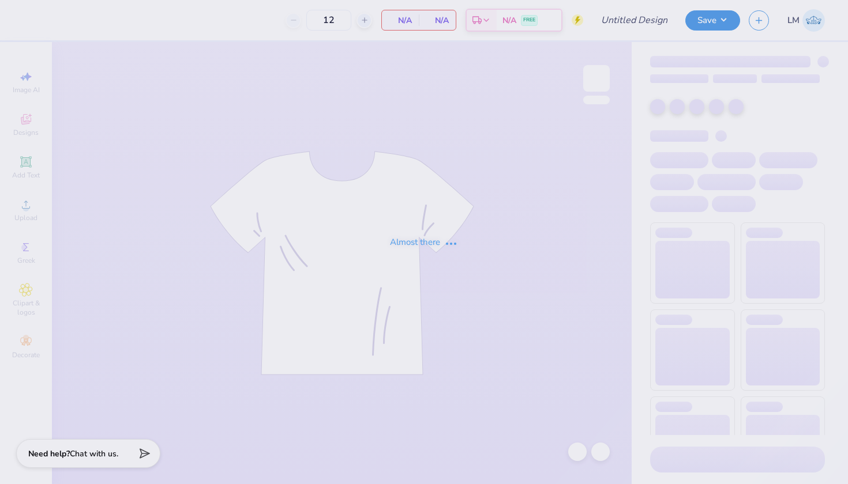
type input "New Mem Shirt 2"
type input "35"
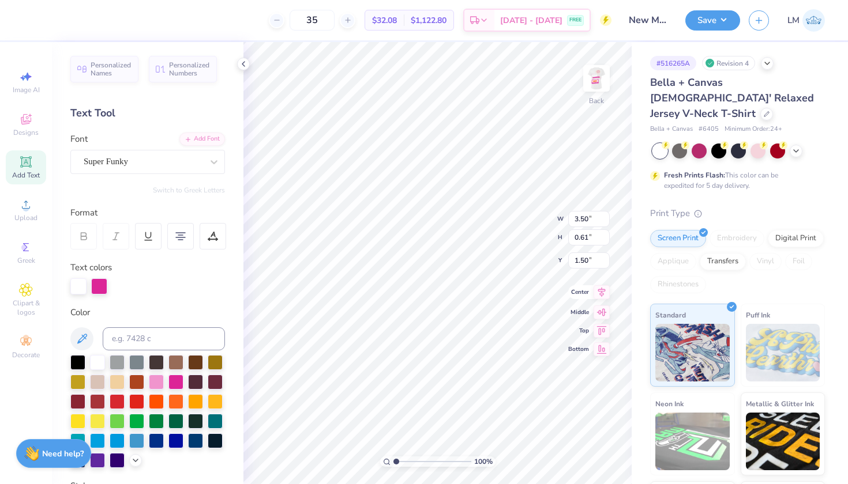
click at [603, 295] on icon at bounding box center [601, 292] width 16 height 14
type input "6.93"
type input "1.20"
click at [603, 285] on icon at bounding box center [601, 284] width 7 height 10
click at [242, 61] on icon at bounding box center [243, 63] width 9 height 9
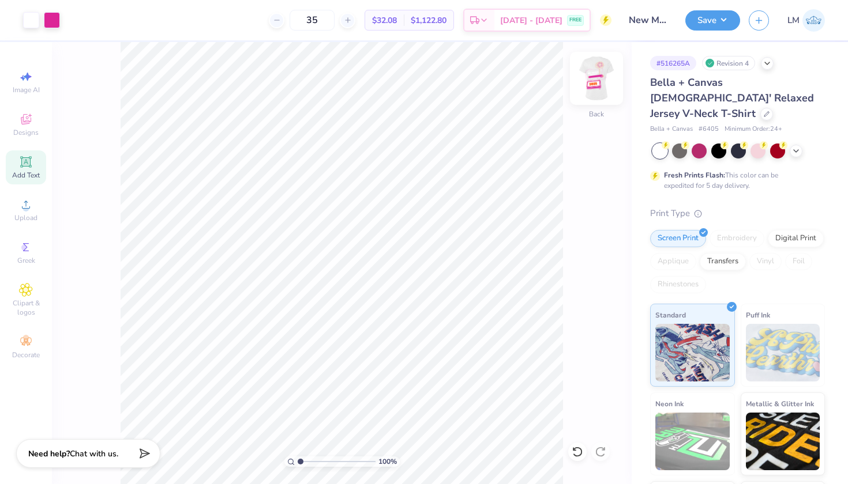
click at [605, 83] on img at bounding box center [596, 78] width 46 height 46
type input "11.44"
type input "14.58"
type input "4.76"
type input "4.74"
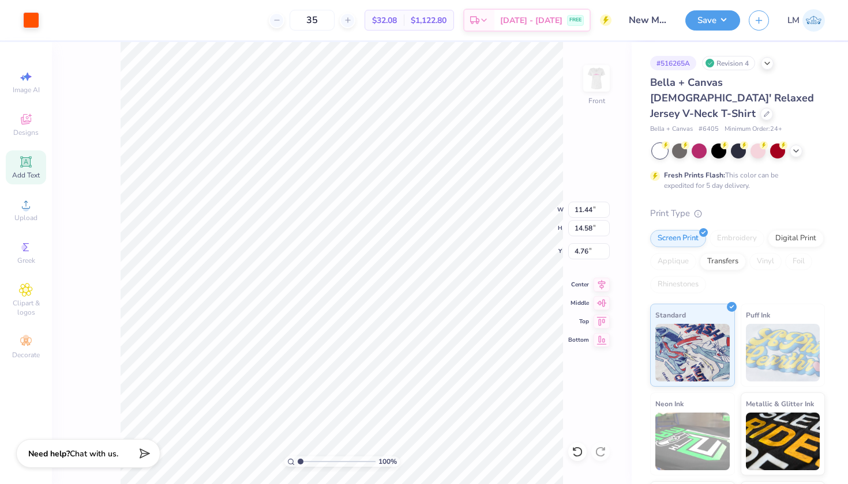
type input "1.92"
type input "15.00"
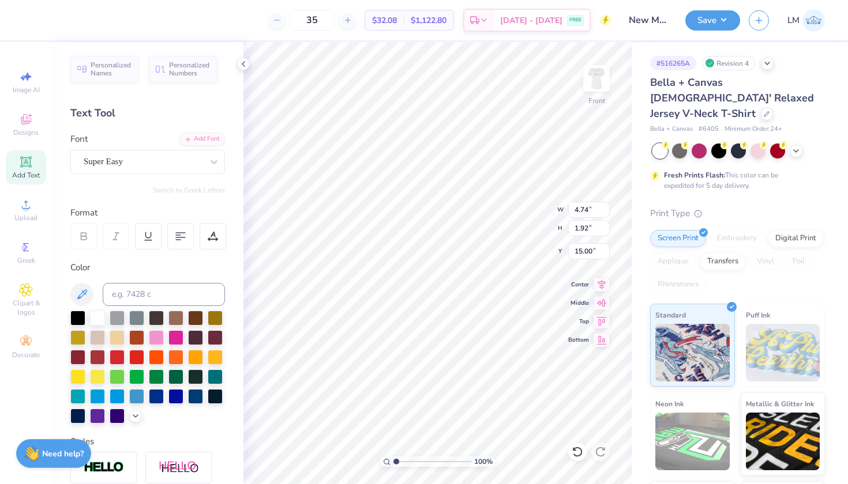
type input "15.47"
type input "11.44"
type input "14.58"
type input "4.76"
type input "5.07"
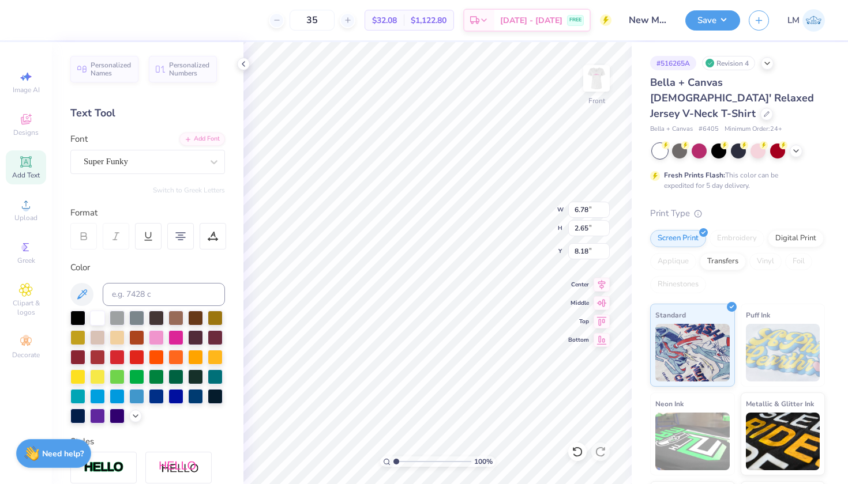
type input "1.98"
type input "9.52"
click at [91, 20] on div at bounding box center [93, 19] width 16 height 16
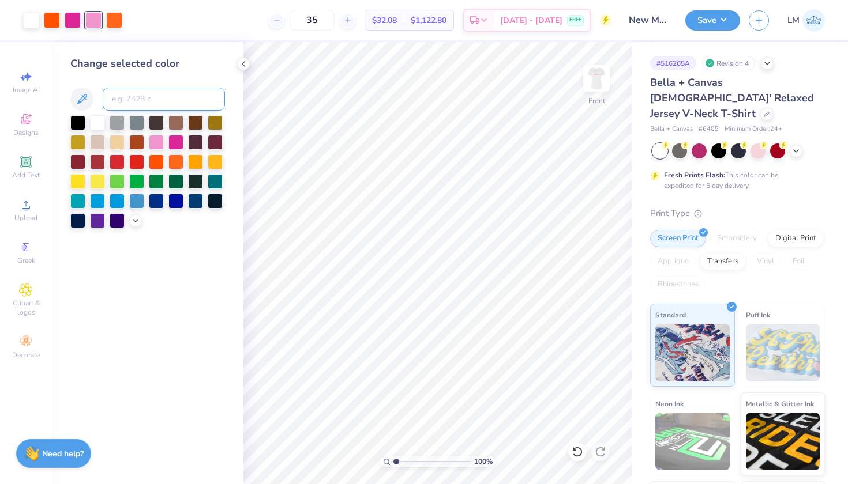
click at [122, 93] on input at bounding box center [164, 99] width 122 height 23
type input "pink"
click at [50, 18] on div at bounding box center [52, 19] width 16 height 16
click at [49, 17] on div at bounding box center [52, 20] width 16 height 16
click at [143, 101] on input at bounding box center [164, 99] width 122 height 23
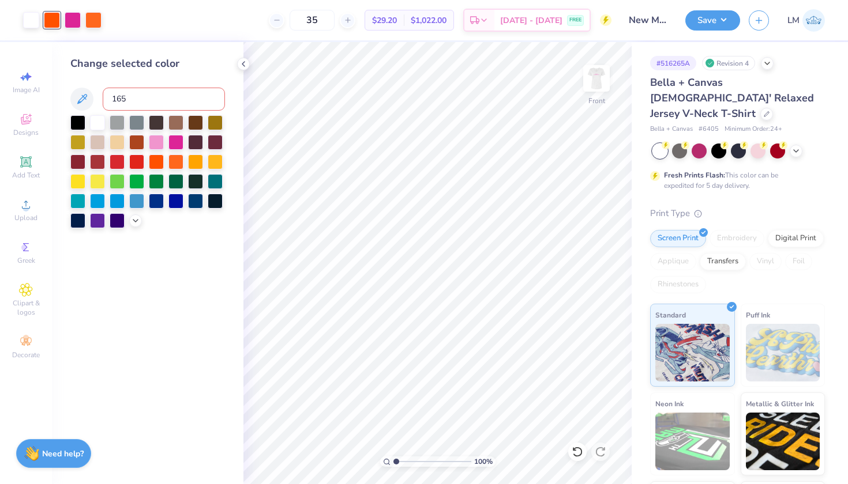
type input "165"
click at [247, 62] on icon at bounding box center [243, 63] width 9 height 9
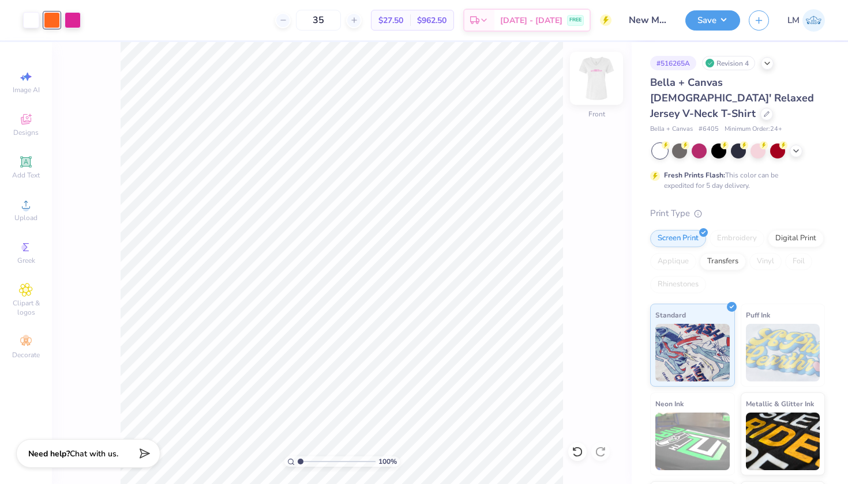
click at [595, 65] on img at bounding box center [596, 78] width 46 height 46
click at [724, 15] on button "Save" at bounding box center [712, 19] width 55 height 20
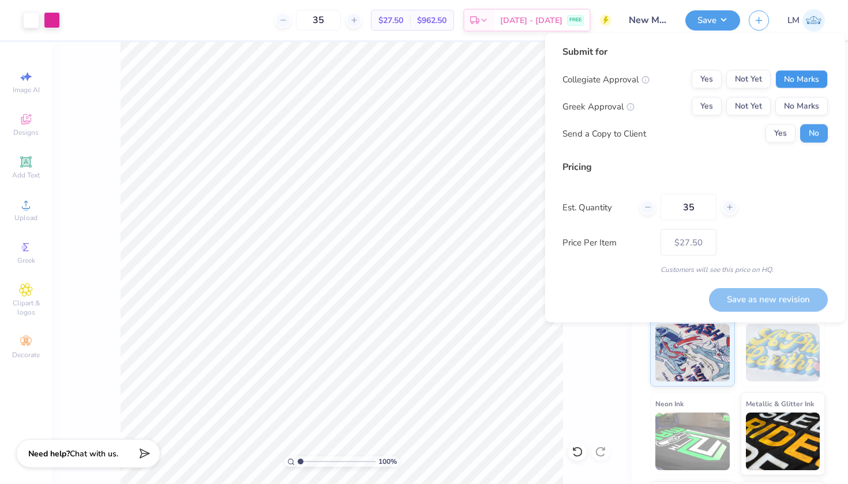
click at [798, 77] on button "No Marks" at bounding box center [801, 79] width 52 height 18
click at [758, 108] on button "Not Yet" at bounding box center [748, 106] width 44 height 18
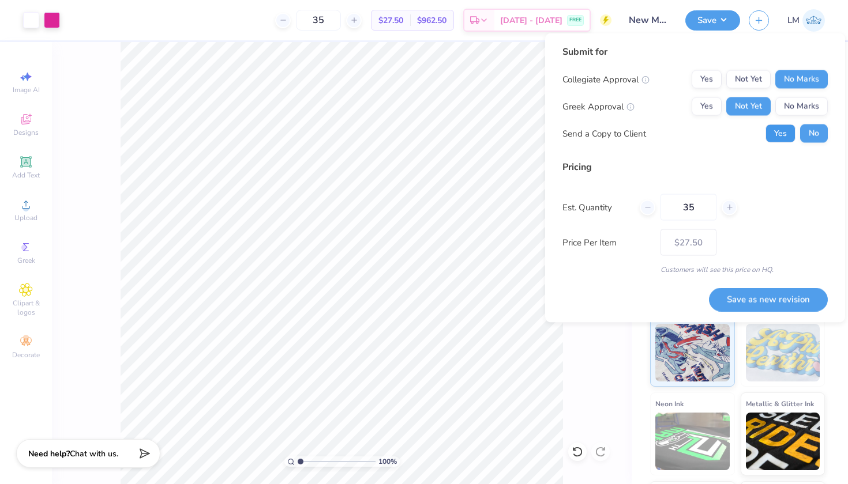
click at [787, 137] on button "Yes" at bounding box center [780, 134] width 30 height 18
click at [747, 293] on button "Save as new revision" at bounding box center [768, 300] width 119 height 24
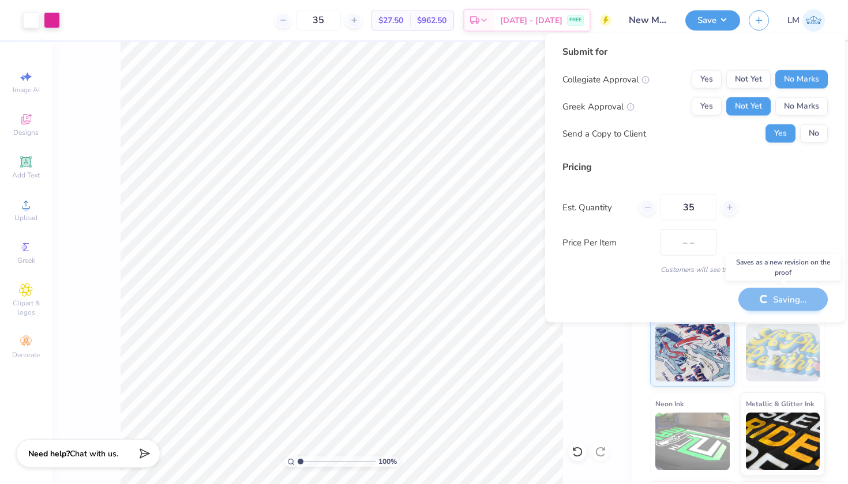
type input "$27.50"
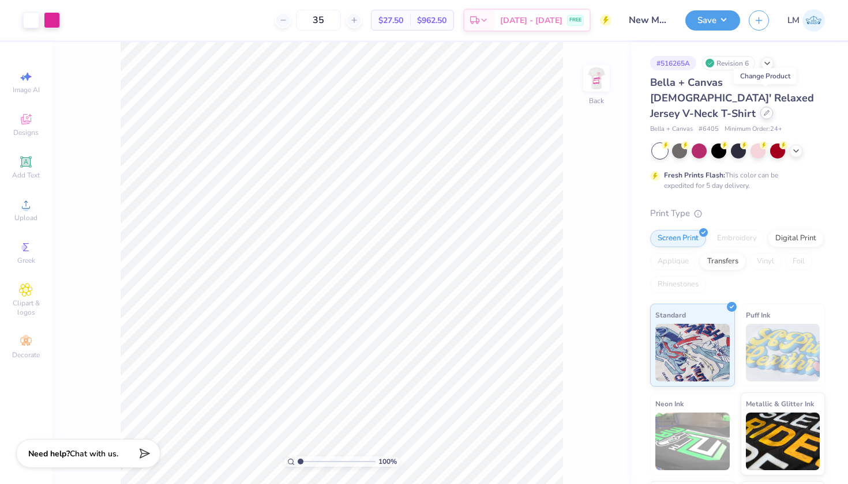
click at [761, 107] on div at bounding box center [766, 113] width 13 height 13
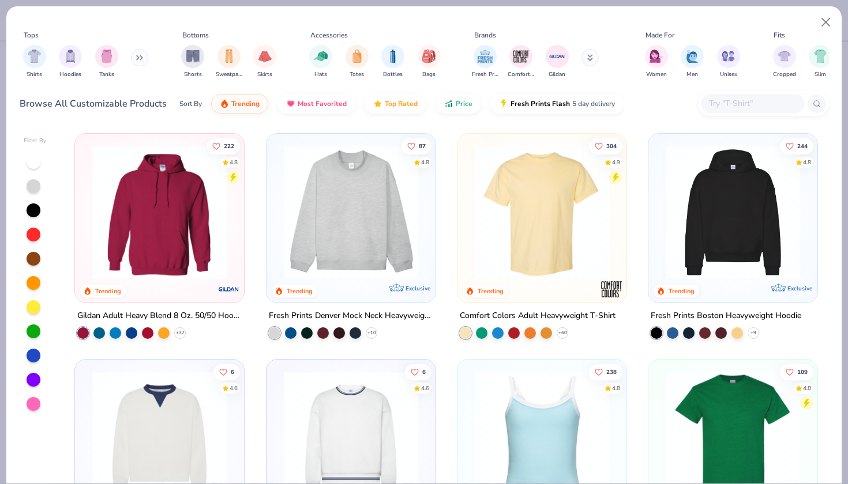
click at [725, 107] on input "text" at bounding box center [752, 103] width 89 height 13
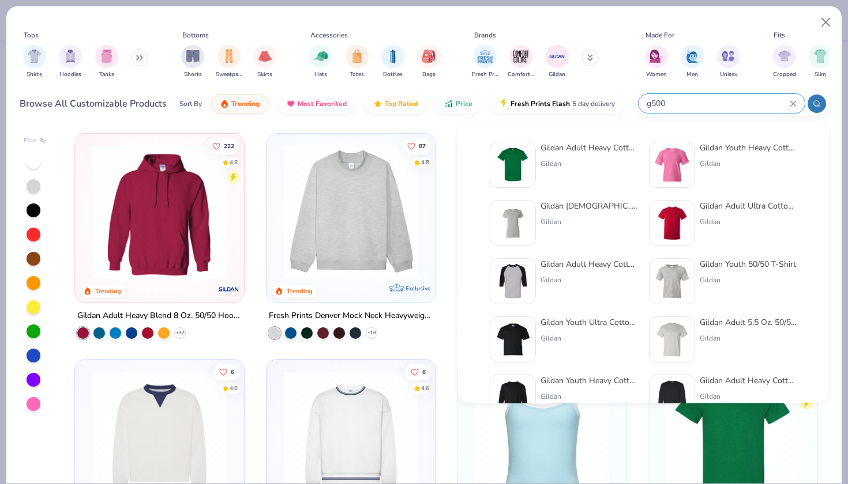
type input "g500"
click at [571, 153] on div "Gildan Adult Heavy Cotton T-Shirt" at bounding box center [588, 148] width 97 height 12
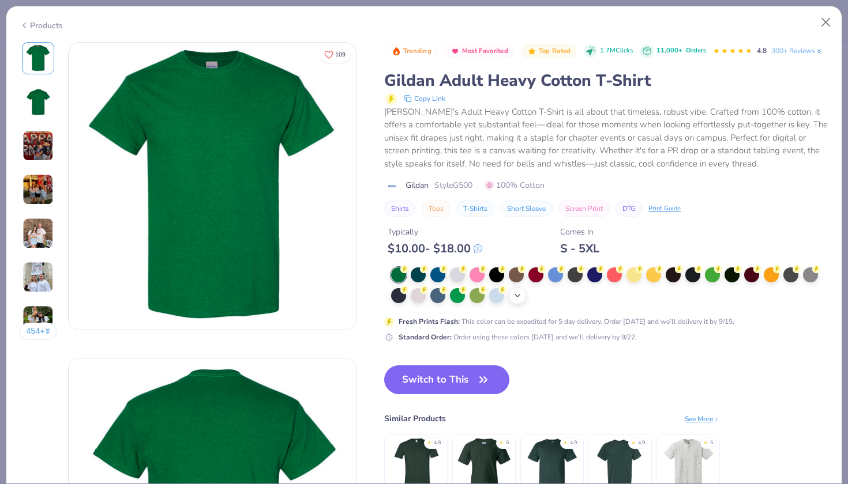
click at [518, 295] on polyline at bounding box center [517, 296] width 5 height 2
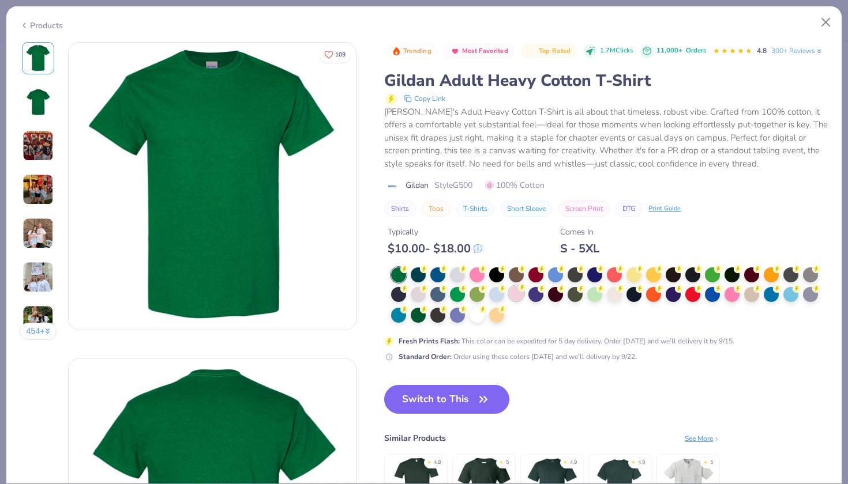
click at [518, 292] on div at bounding box center [516, 293] width 15 height 15
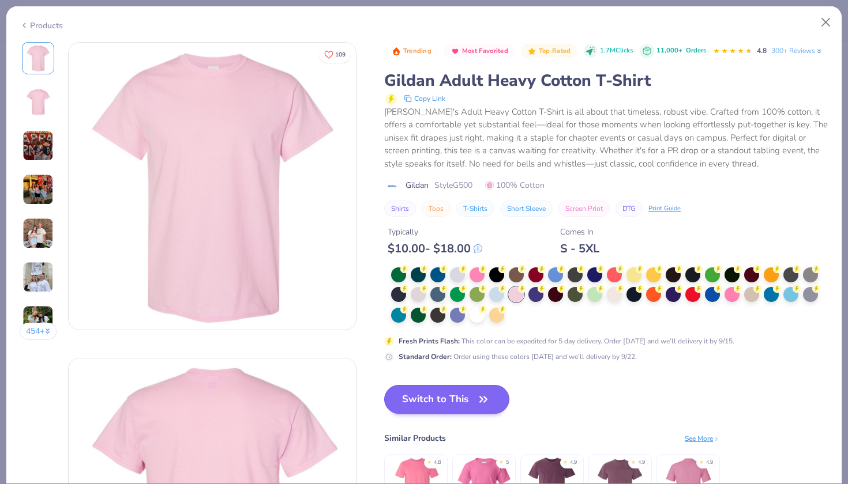
click at [479, 392] on icon "button" at bounding box center [483, 400] width 16 height 16
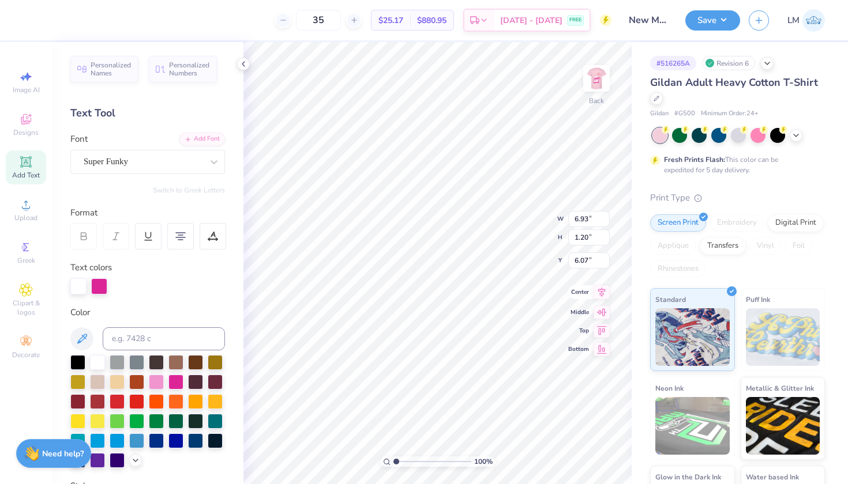
click at [601, 292] on icon at bounding box center [601, 293] width 7 height 10
type input "3.00"
click at [245, 67] on icon at bounding box center [243, 63] width 9 height 9
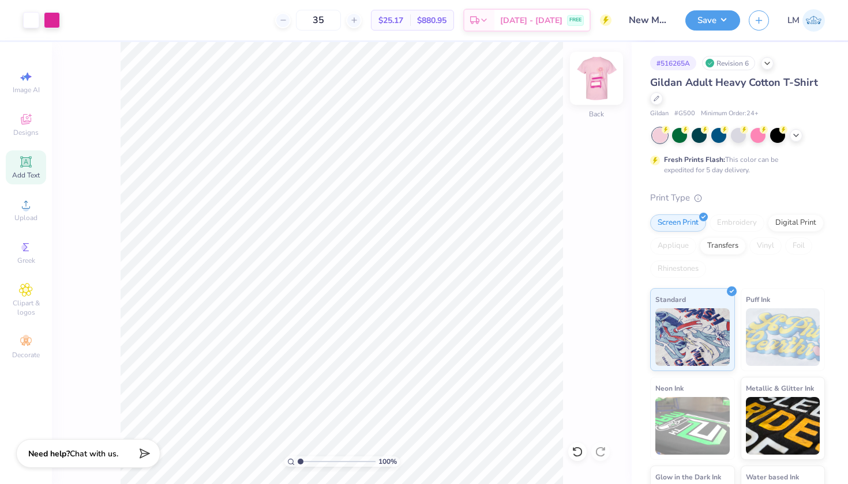
click at [591, 84] on img at bounding box center [596, 78] width 46 height 46
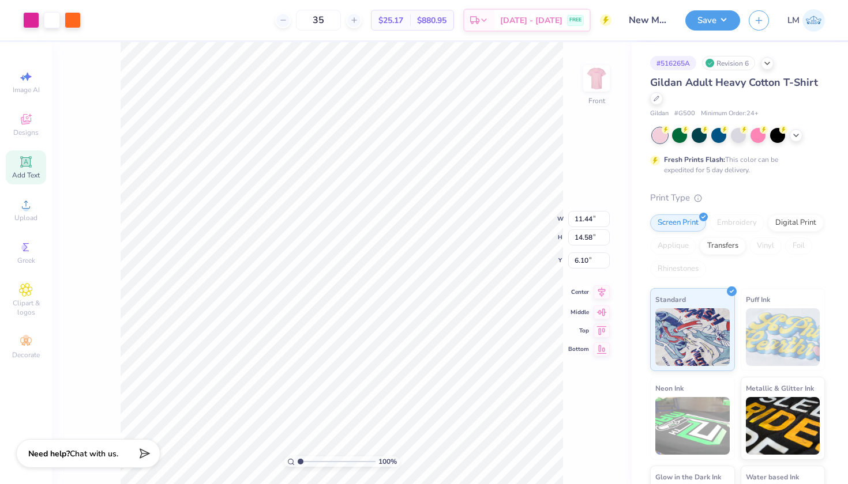
click at [600, 295] on icon at bounding box center [601, 293] width 7 height 10
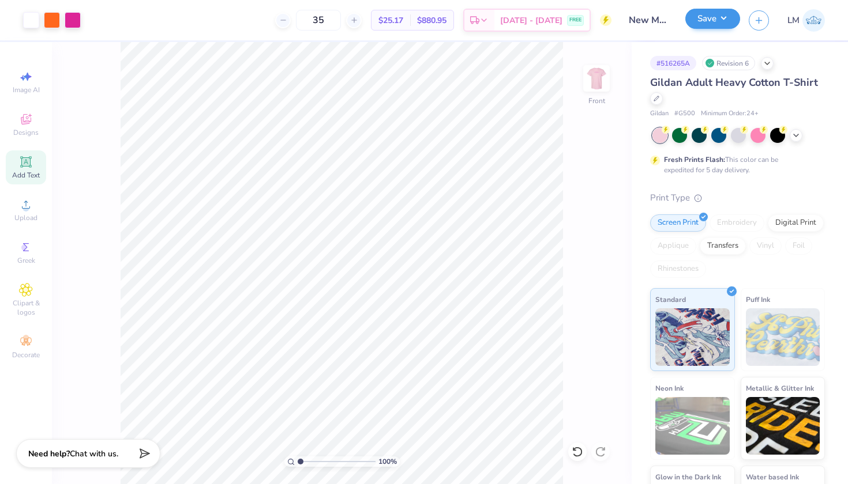
click at [720, 27] on button "Save" at bounding box center [712, 19] width 55 height 20
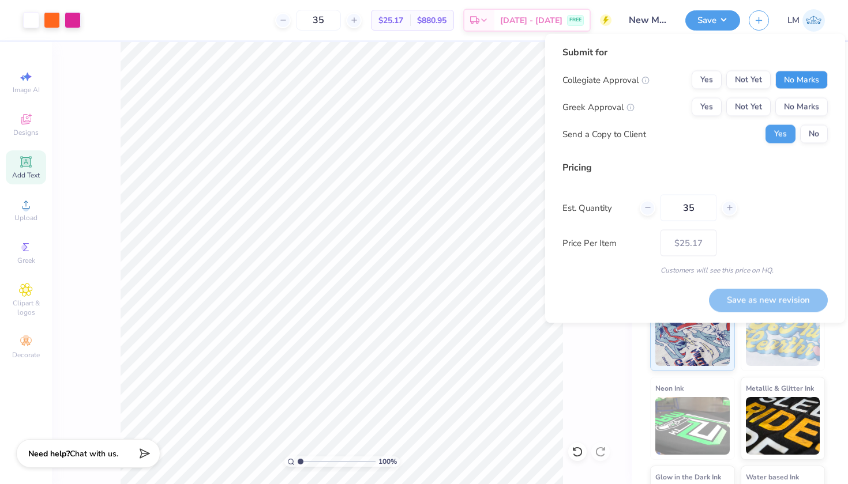
click at [810, 82] on button "No Marks" at bounding box center [801, 80] width 52 height 18
click at [737, 113] on button "Not Yet" at bounding box center [748, 107] width 44 height 18
click at [767, 301] on button "Save as new revision" at bounding box center [768, 300] width 119 height 24
type input "$25.17"
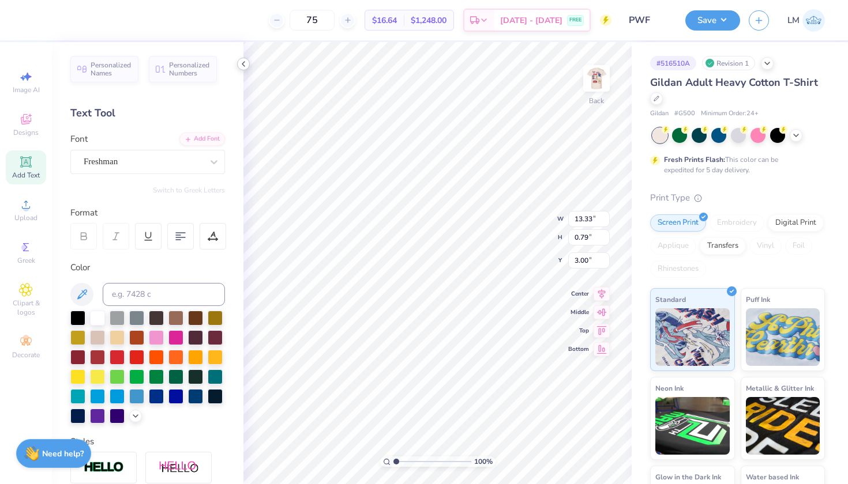
click at [243, 58] on div at bounding box center [243, 64] width 13 height 13
click at [243, 62] on icon at bounding box center [243, 63] width 9 height 9
click at [239, 60] on icon at bounding box center [243, 63] width 9 height 9
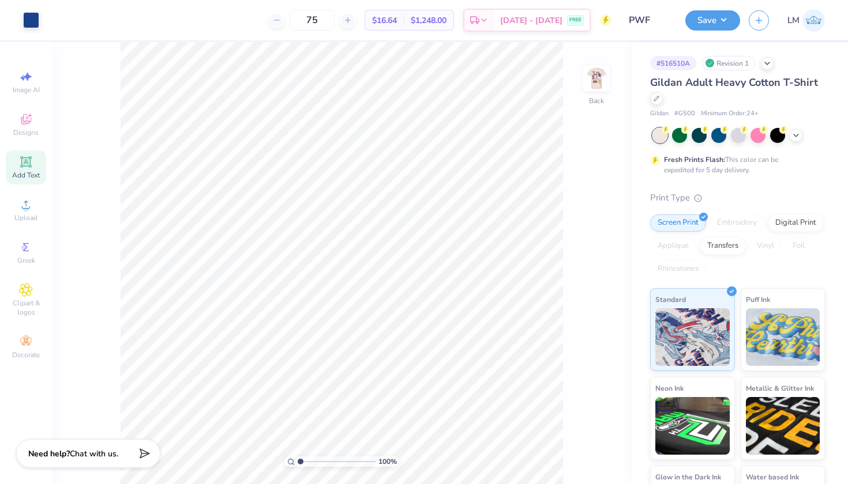
click at [28, 172] on span "Add Text" at bounding box center [26, 175] width 28 height 9
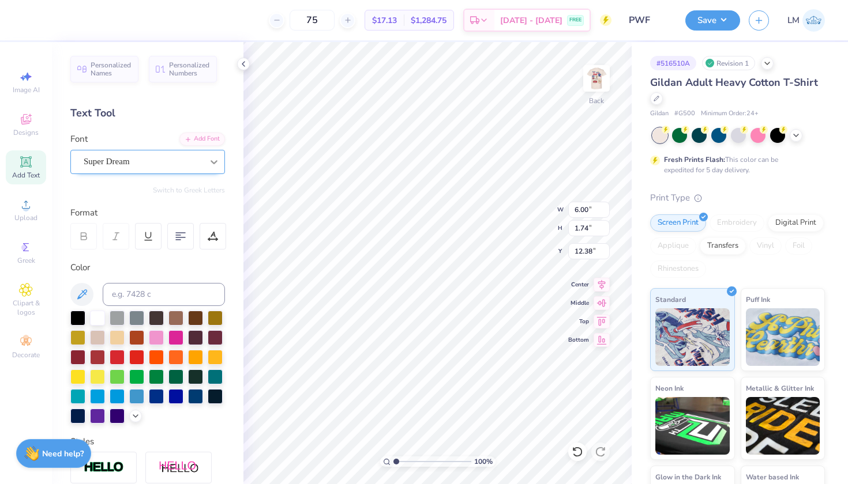
type input "13.33"
type input "0.79"
type input "3.00"
type input "6.00"
type input "1.74"
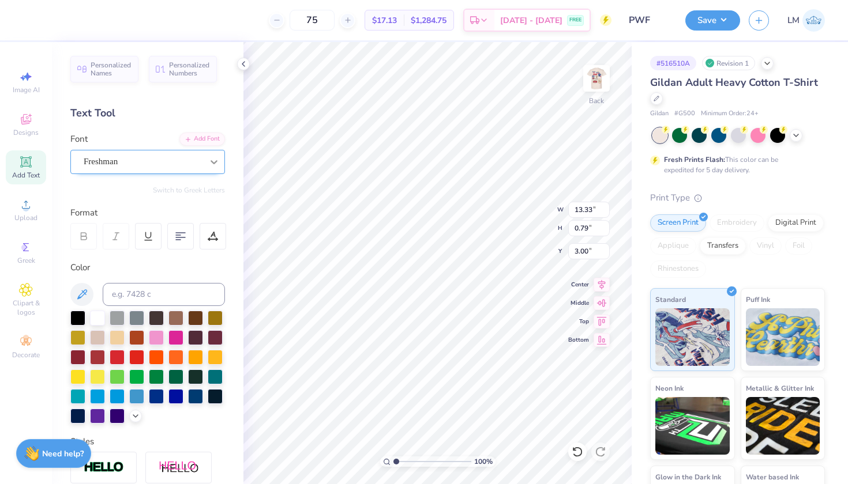
type input "12.38"
click at [146, 159] on div "Super Dream" at bounding box center [142, 162] width 121 height 18
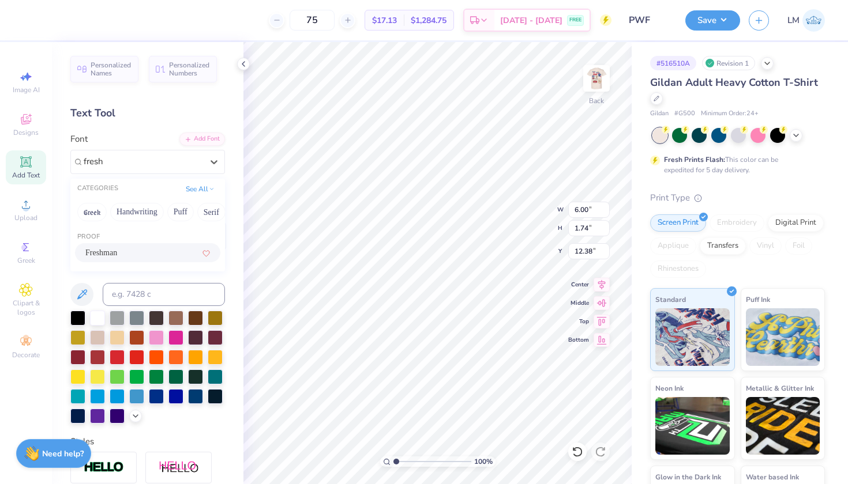
click at [136, 253] on div "Freshman" at bounding box center [147, 253] width 125 height 12
type input "fresh"
type input "7.65"
type input "2.07"
type input "12.22"
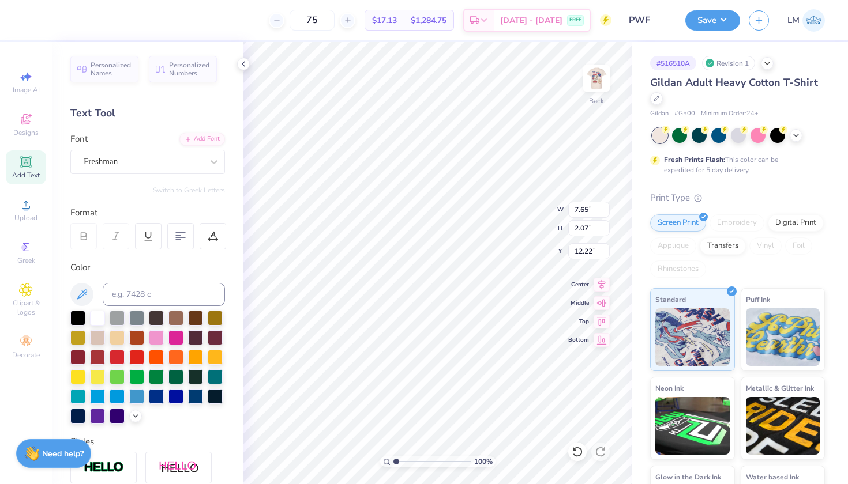
type textarea "T"
type textarea "PARENTS WEEKEND 2025"
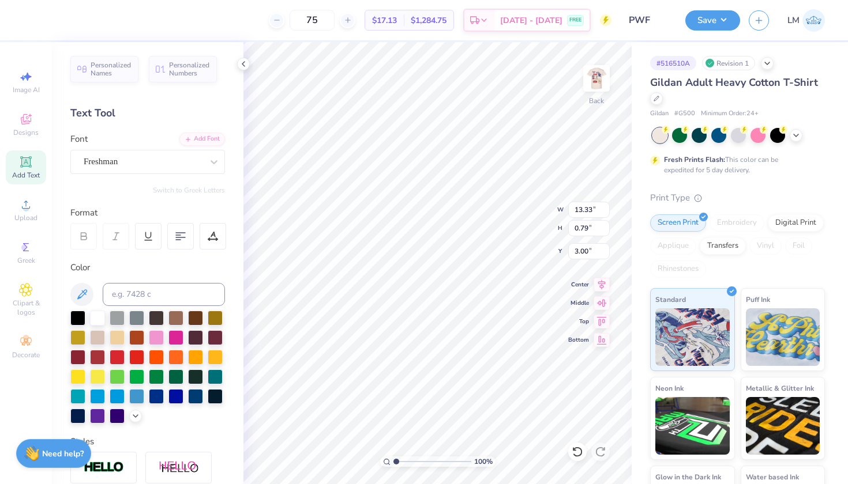
type input "14.04"
type input "8.02"
type input "9.24"
click at [82, 293] on icon at bounding box center [82, 295] width 14 height 14
type input "13.33"
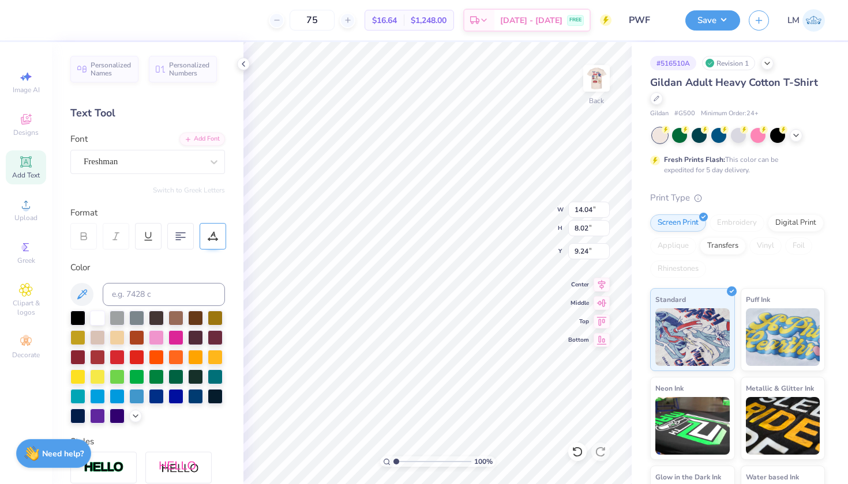
type input "0.79"
type input "3.00"
type input "5.49"
type input "3.14"
type input "3.00"
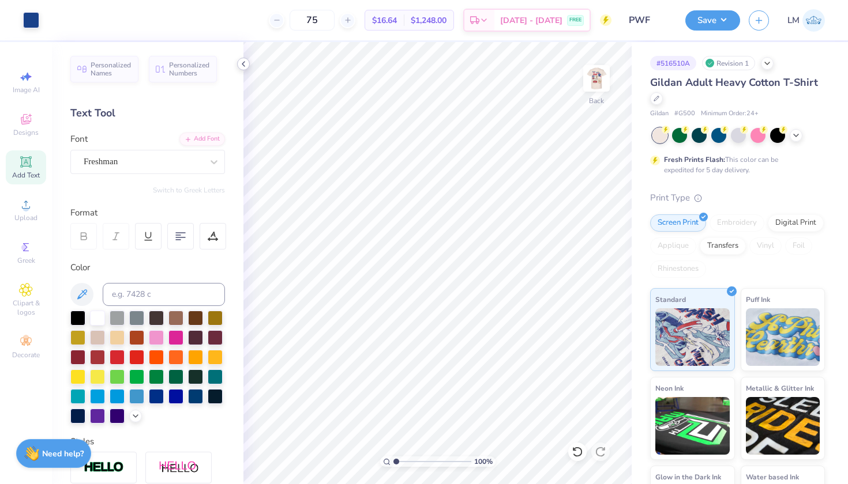
click at [242, 62] on icon at bounding box center [243, 63] width 9 height 9
click at [242, 63] on icon at bounding box center [243, 63] width 9 height 9
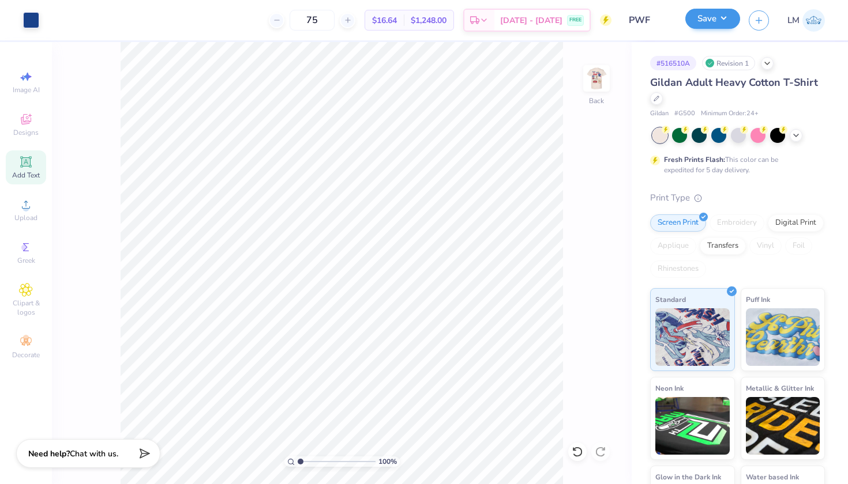
click at [723, 19] on button "Save" at bounding box center [712, 19] width 55 height 20
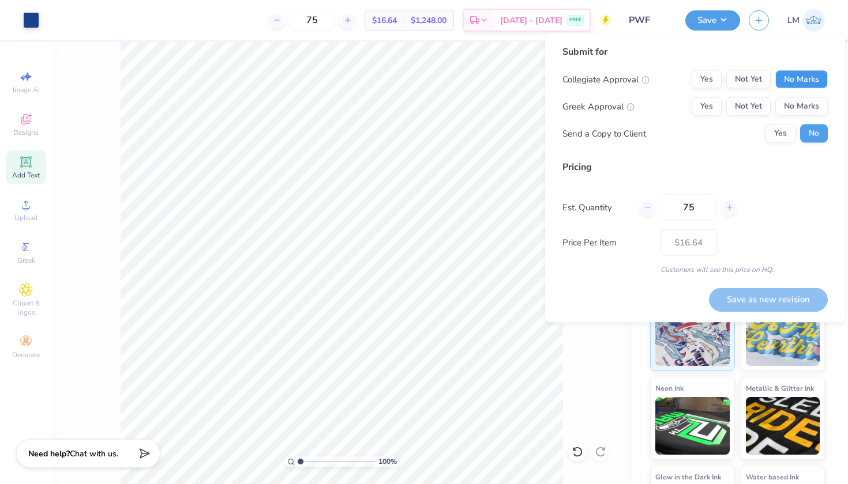
click at [812, 81] on button "No Marks" at bounding box center [801, 79] width 52 height 18
click at [797, 104] on button "No Marks" at bounding box center [801, 106] width 52 height 18
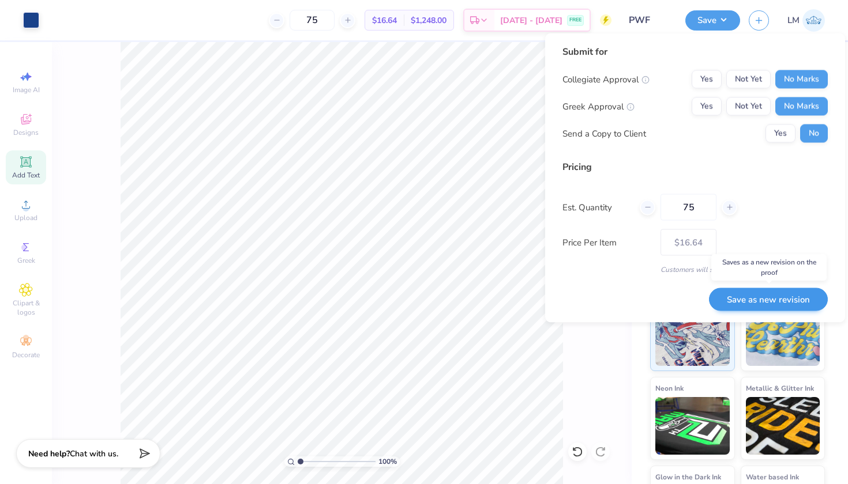
click at [786, 299] on button "Save as new revision" at bounding box center [768, 300] width 119 height 24
type input "$16.64"
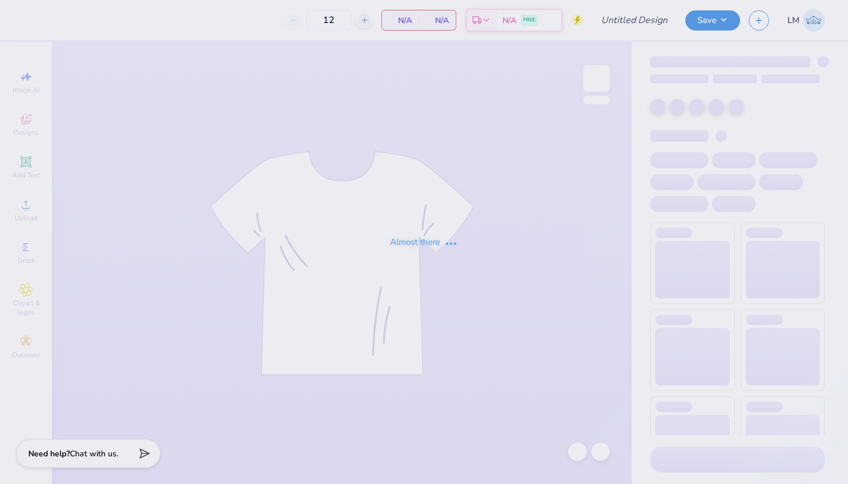
type input "New Mem Shirt 2"
type input "35"
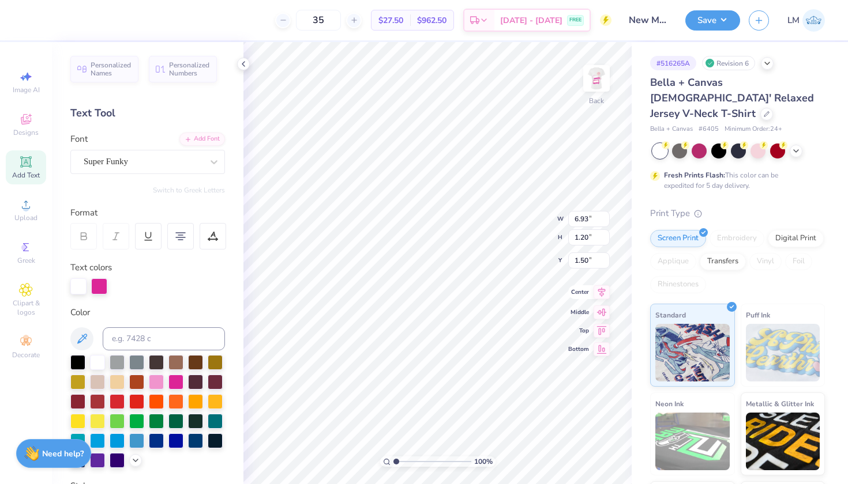
click at [603, 290] on icon at bounding box center [601, 292] width 16 height 14
click at [596, 82] on img at bounding box center [596, 78] width 46 height 46
click at [593, 85] on img at bounding box center [596, 78] width 46 height 46
click at [599, 84] on img at bounding box center [596, 78] width 46 height 46
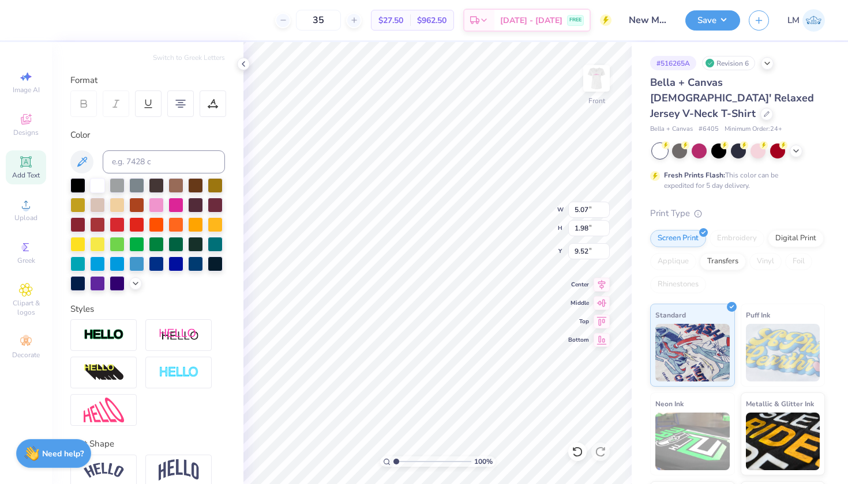
scroll to position [136, 0]
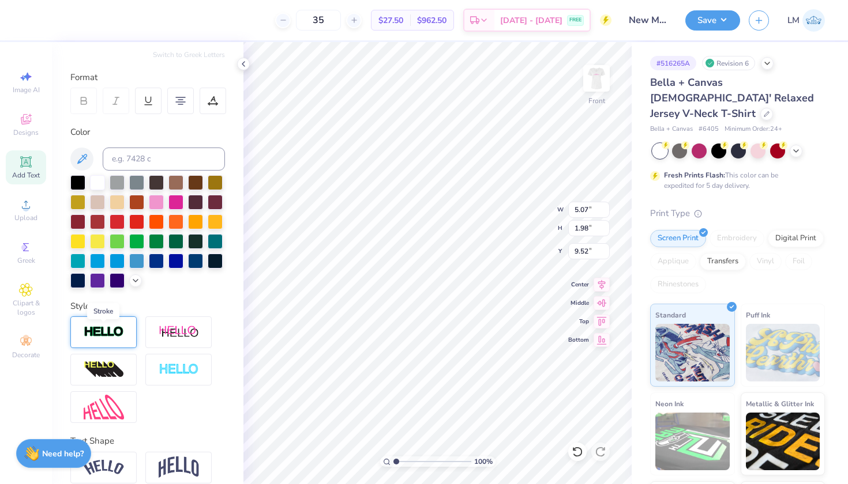
click at [115, 329] on img at bounding box center [104, 332] width 40 height 13
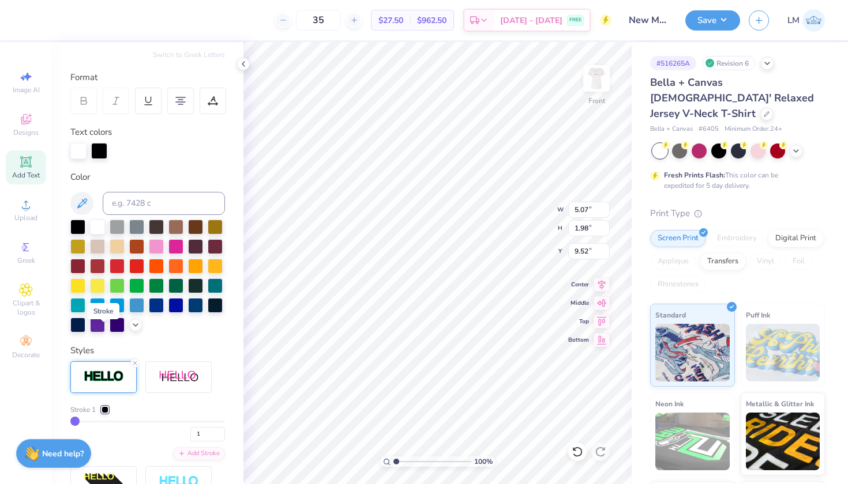
type input "5.08"
type input "1.99"
click at [98, 148] on div at bounding box center [99, 150] width 16 height 16
click at [160, 205] on input at bounding box center [164, 203] width 122 height 23
type input "pink"
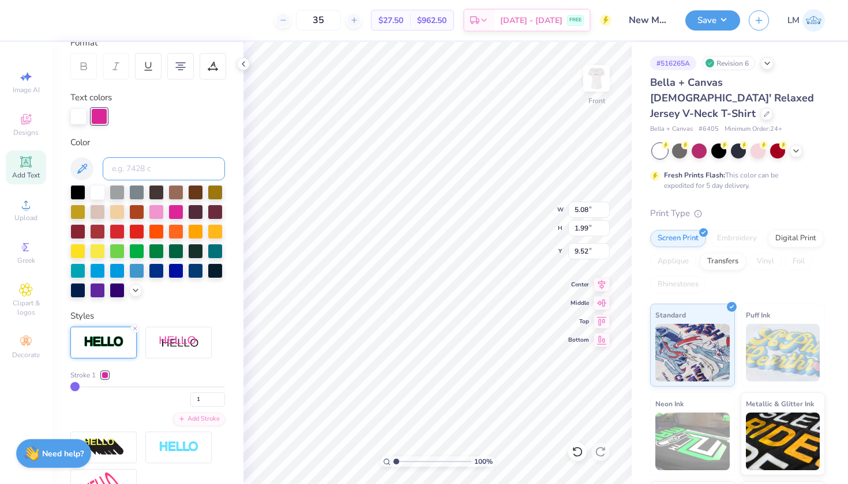
scroll to position [179, 0]
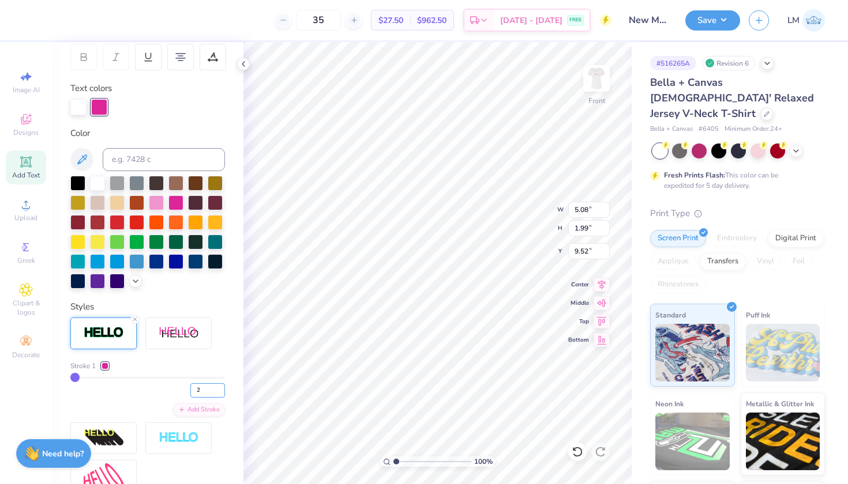
click at [221, 388] on input "2" at bounding box center [207, 390] width 35 height 14
click at [221, 388] on input "3" at bounding box center [207, 390] width 35 height 14
click at [221, 388] on input "4" at bounding box center [207, 390] width 35 height 14
click at [221, 388] on input "5" at bounding box center [207, 390] width 35 height 14
click at [221, 388] on input "6" at bounding box center [207, 390] width 35 height 14
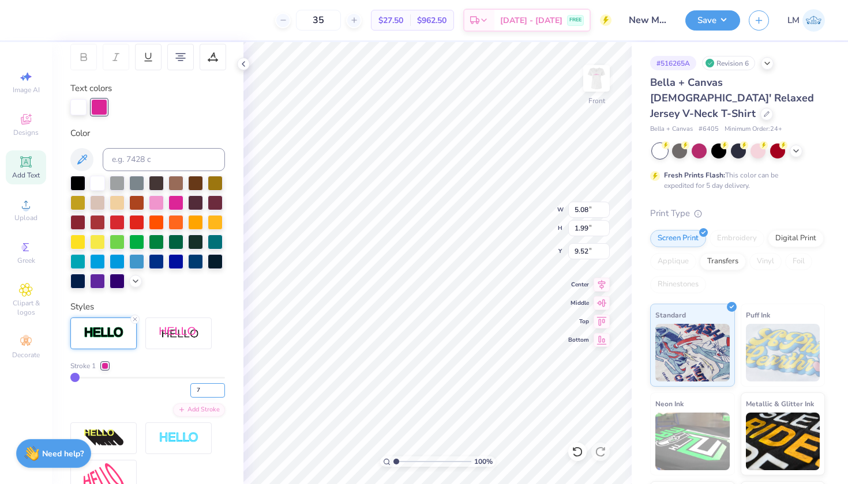
click at [221, 388] on input "7" at bounding box center [207, 390] width 35 height 14
click at [221, 388] on input "8" at bounding box center [207, 390] width 35 height 14
click at [221, 388] on input "9" at bounding box center [207, 390] width 35 height 14
click at [221, 388] on input "10" at bounding box center [207, 390] width 35 height 14
click at [221, 388] on input "11" at bounding box center [207, 390] width 35 height 14
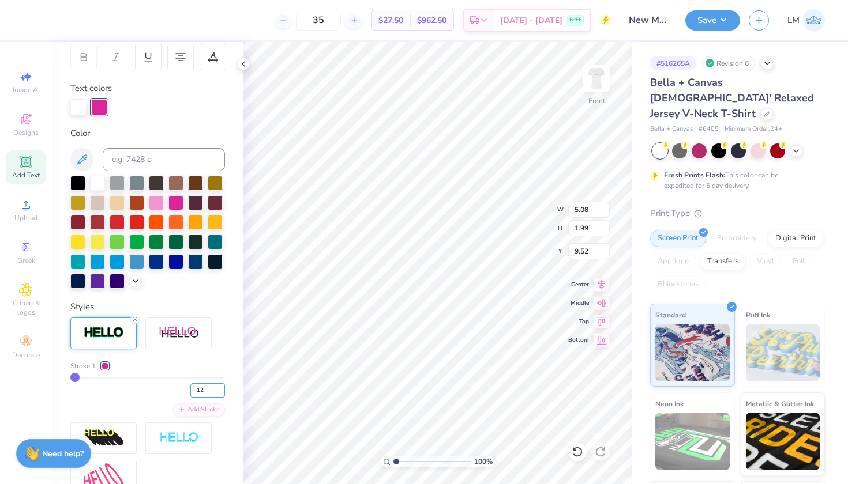
click at [221, 388] on input "12" at bounding box center [207, 390] width 35 height 14
click at [221, 388] on input "13" at bounding box center [207, 390] width 35 height 14
type input "27"
click at [221, 388] on input "27" at bounding box center [207, 390] width 35 height 14
type input "27"
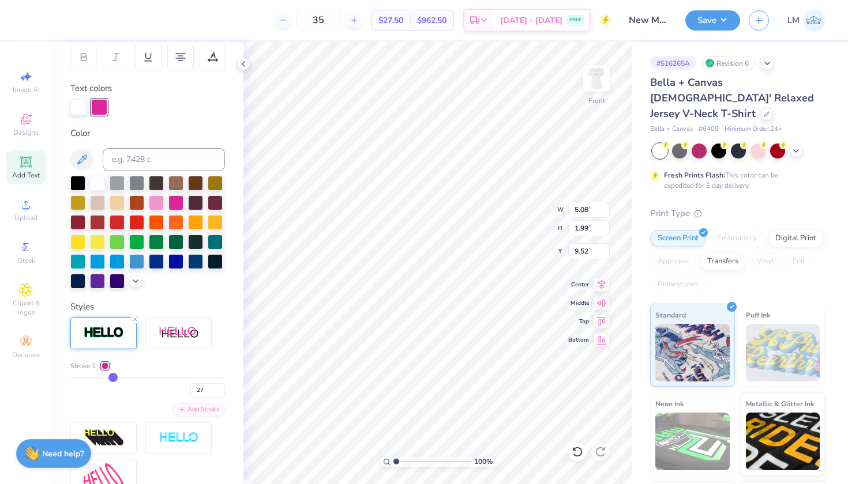
click at [87, 386] on div "27" at bounding box center [147, 387] width 155 height 21
type input "5.31"
type input "2.22"
type input "9.40"
click at [221, 395] on input "27" at bounding box center [207, 390] width 35 height 14
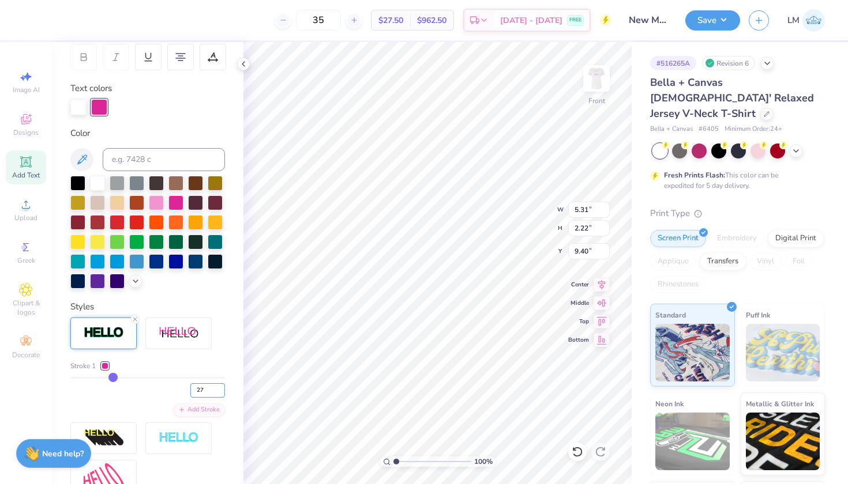
click at [221, 395] on input "27" at bounding box center [207, 390] width 35 height 14
type input "14"
click at [220, 393] on input "14" at bounding box center [207, 390] width 35 height 14
type input "14"
click at [223, 352] on div "Stroke 1 14 Add Stroke" at bounding box center [147, 405] width 155 height 174
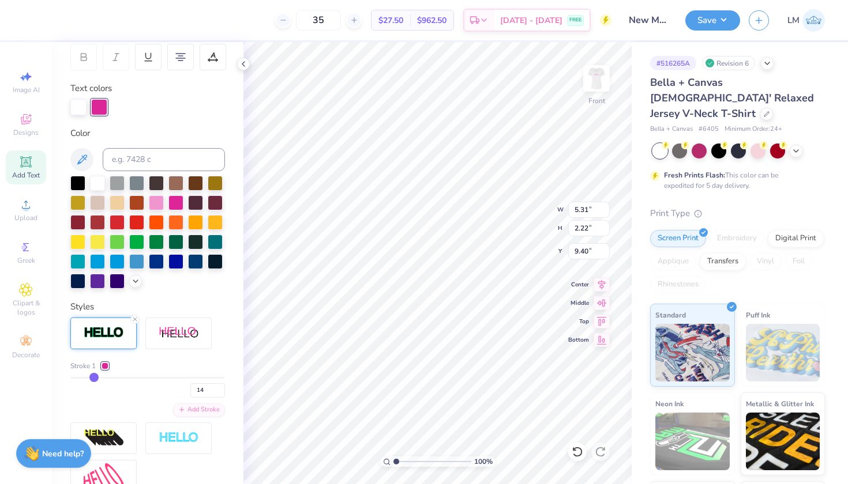
type input "5.19"
type input "2.11"
type input "9.46"
click at [599, 76] on img at bounding box center [596, 78] width 46 height 46
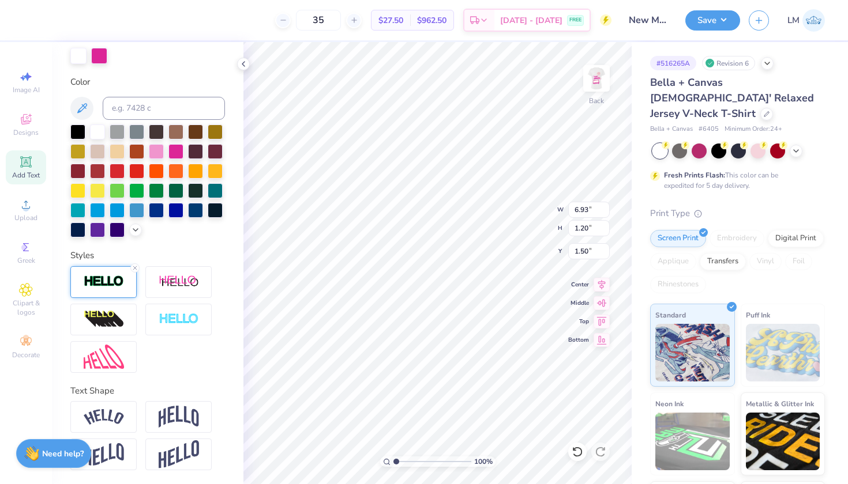
scroll to position [231, 0]
click at [96, 285] on img at bounding box center [104, 281] width 40 height 13
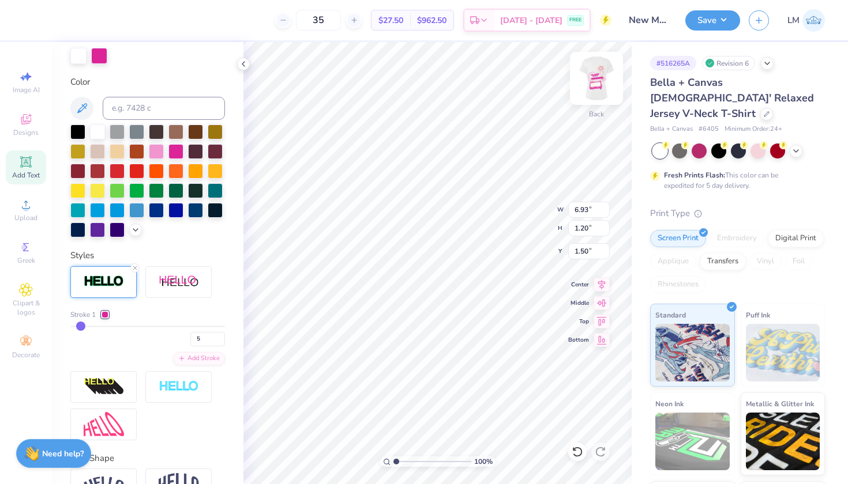
click at [599, 73] on img at bounding box center [596, 78] width 46 height 46
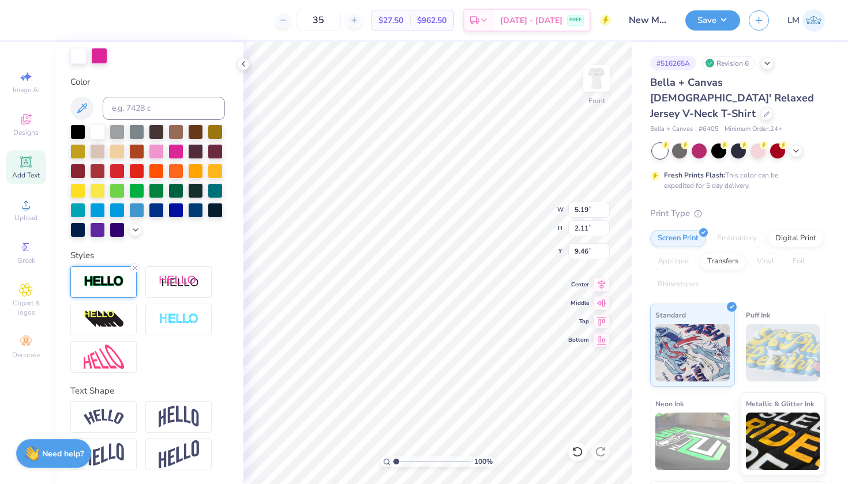
click at [93, 284] on img at bounding box center [104, 281] width 40 height 13
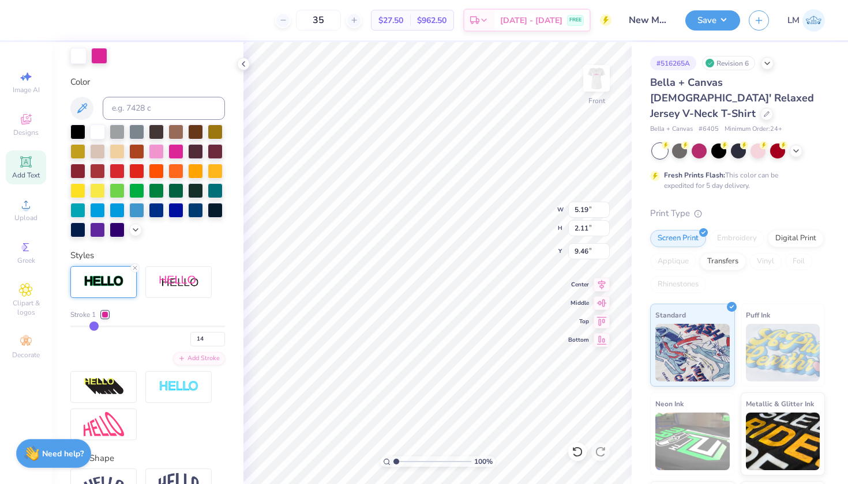
type input "13"
type input "12"
type input "11"
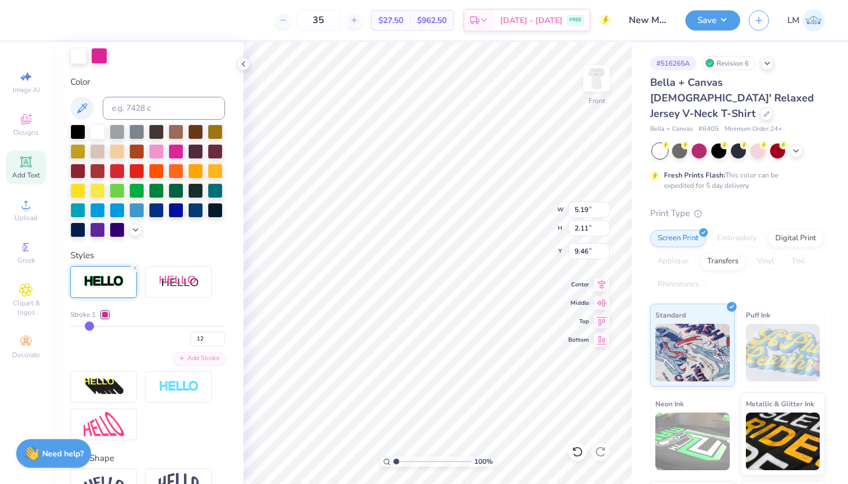
type input "11"
type input "10"
type input "9"
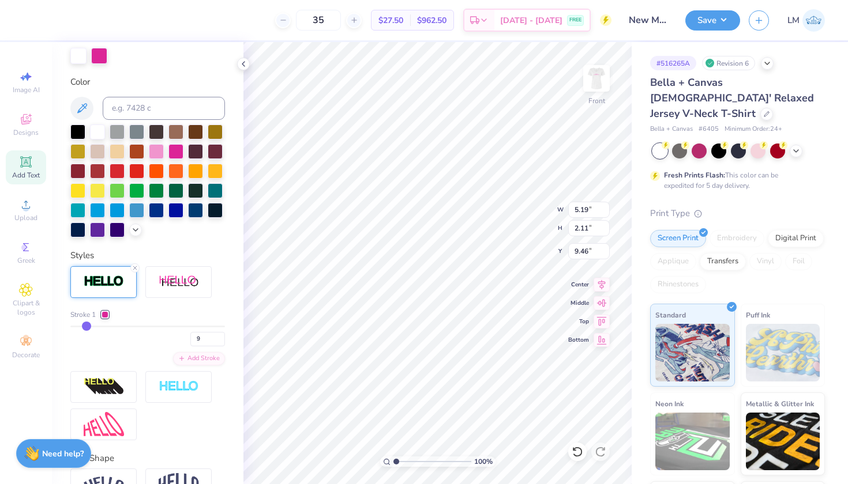
type input "8"
type input "5.14"
type input "2.05"
type input "9.49"
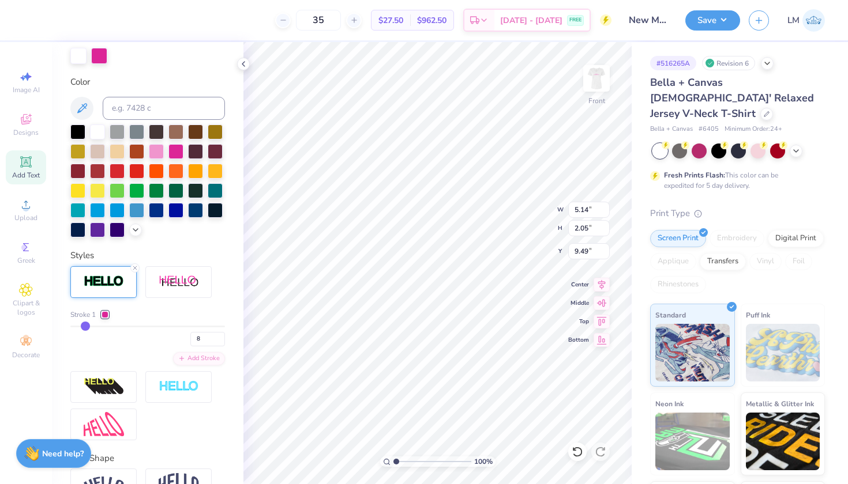
drag, startPoint x: 95, startPoint y: 328, endPoint x: 85, endPoint y: 328, distance: 9.8
click at [220, 343] on input "7" at bounding box center [207, 339] width 35 height 14
click at [220, 343] on input "6" at bounding box center [207, 339] width 35 height 14
type input "5"
click at [220, 343] on input "5" at bounding box center [207, 339] width 35 height 14
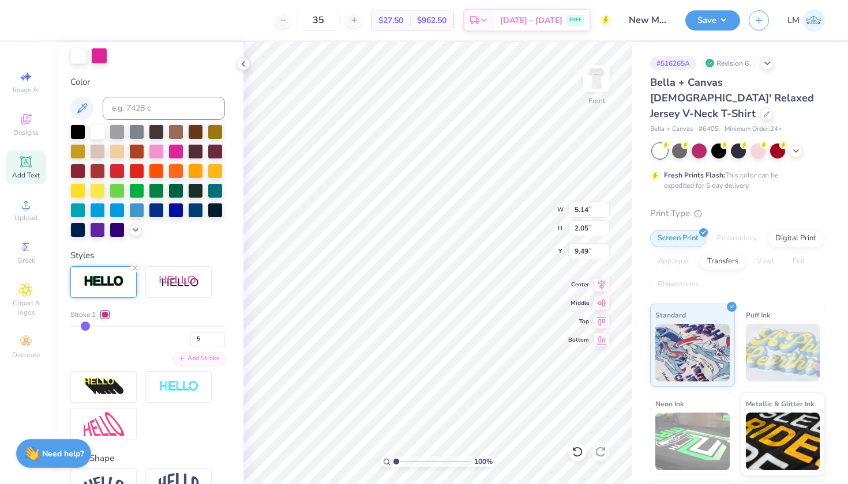
type input "5"
click at [217, 238] on div at bounding box center [147, 181] width 155 height 113
type input "5.11"
type input "2.03"
type input "9.50"
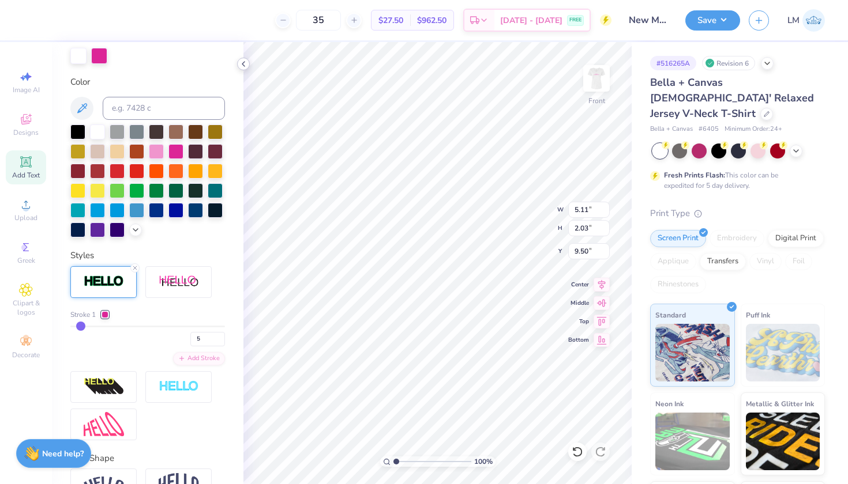
click at [244, 64] on icon at bounding box center [243, 63] width 9 height 9
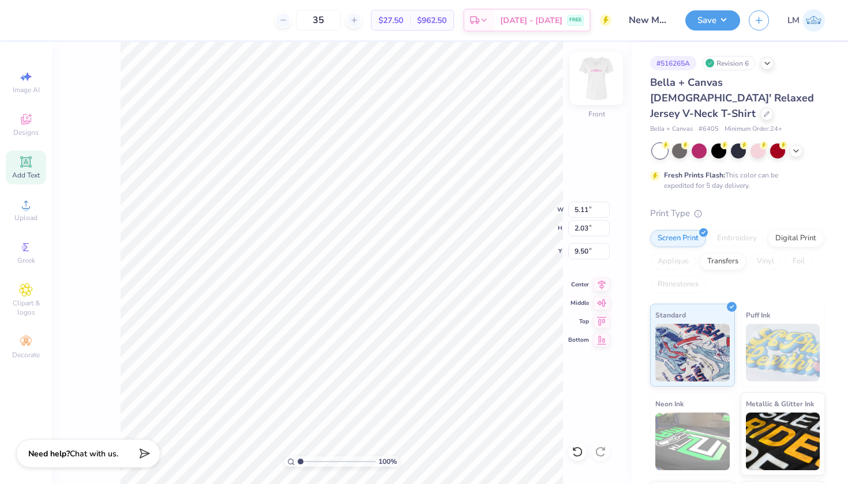
click at [589, 84] on img at bounding box center [596, 78] width 46 height 46
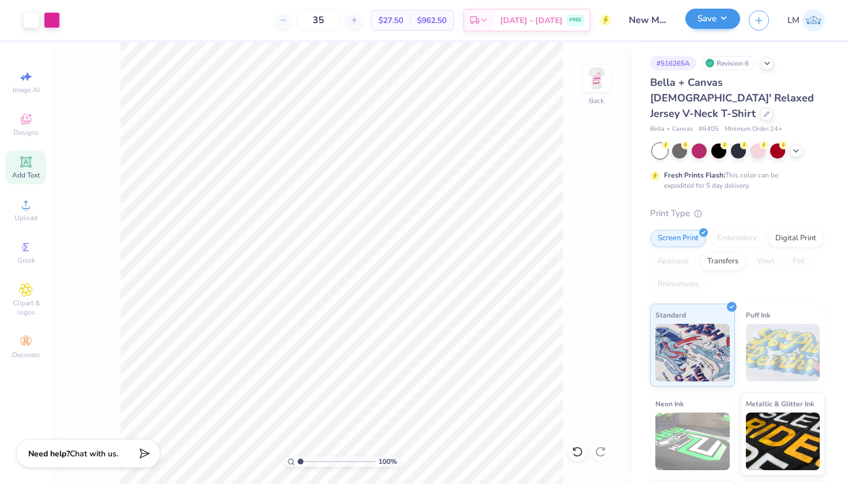
click at [727, 22] on button "Save" at bounding box center [712, 19] width 55 height 20
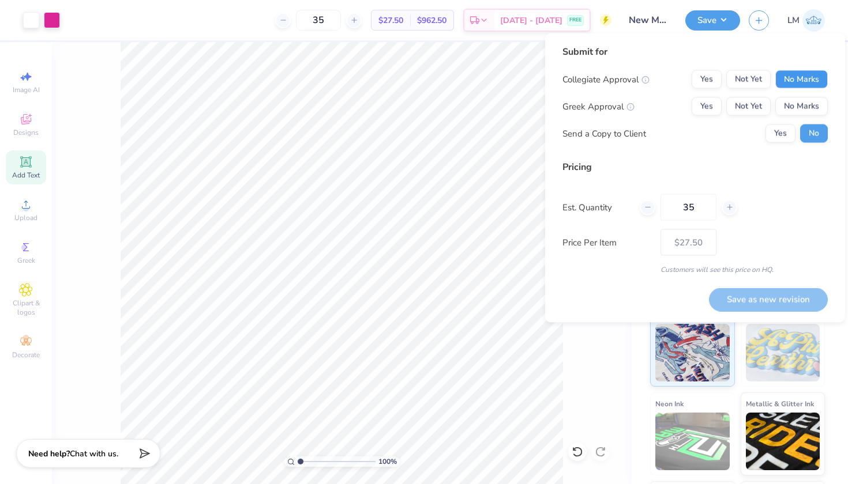
click at [802, 84] on button "No Marks" at bounding box center [801, 79] width 52 height 18
click at [751, 107] on button "Not Yet" at bounding box center [748, 106] width 44 height 18
click at [766, 298] on button "Save as new revision" at bounding box center [768, 300] width 119 height 24
type input "$27.50"
